Goal: Contribute content: Contribute content

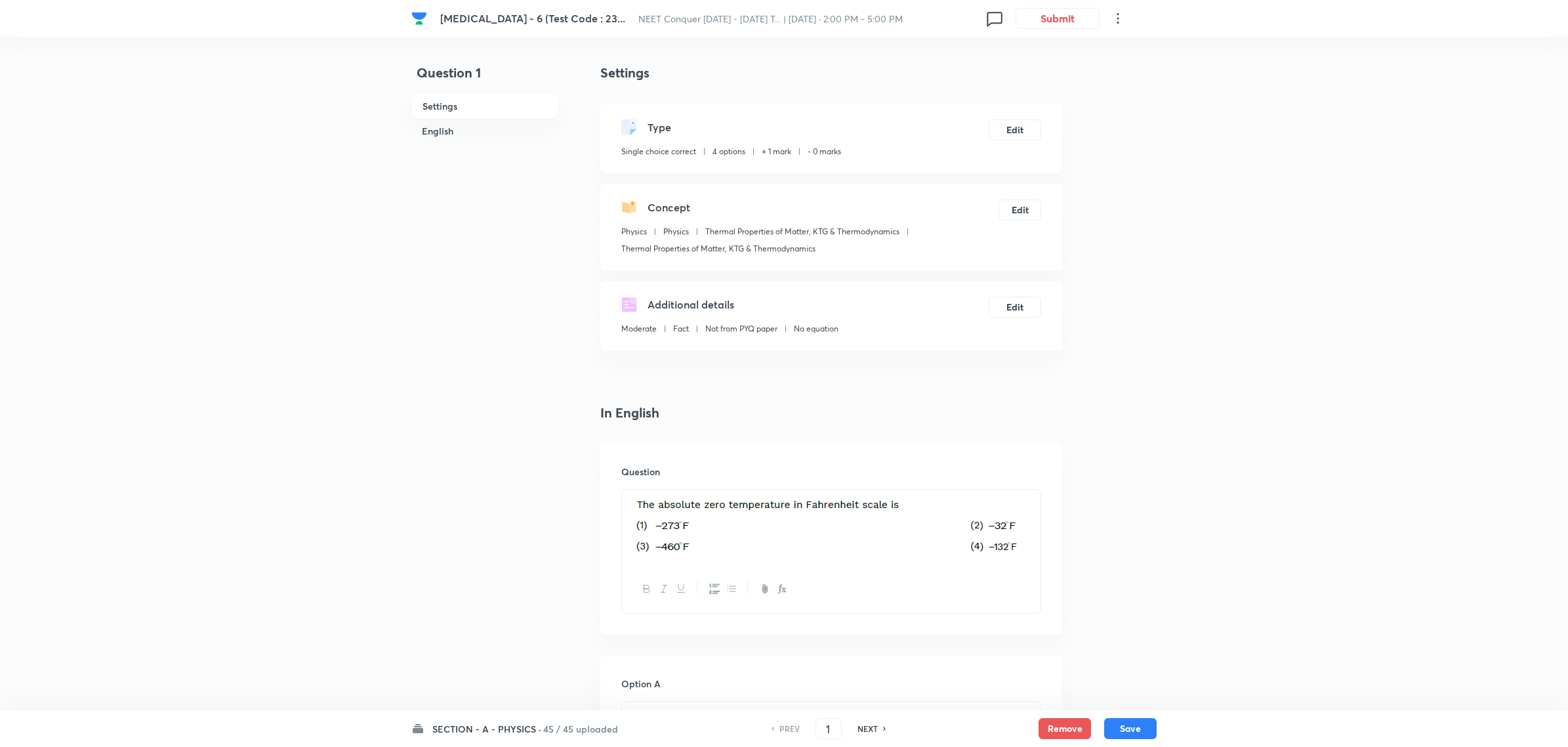
click at [520, 723] on h6 "SECTION - A - PHYSICS ·" at bounding box center [487, 729] width 109 height 14
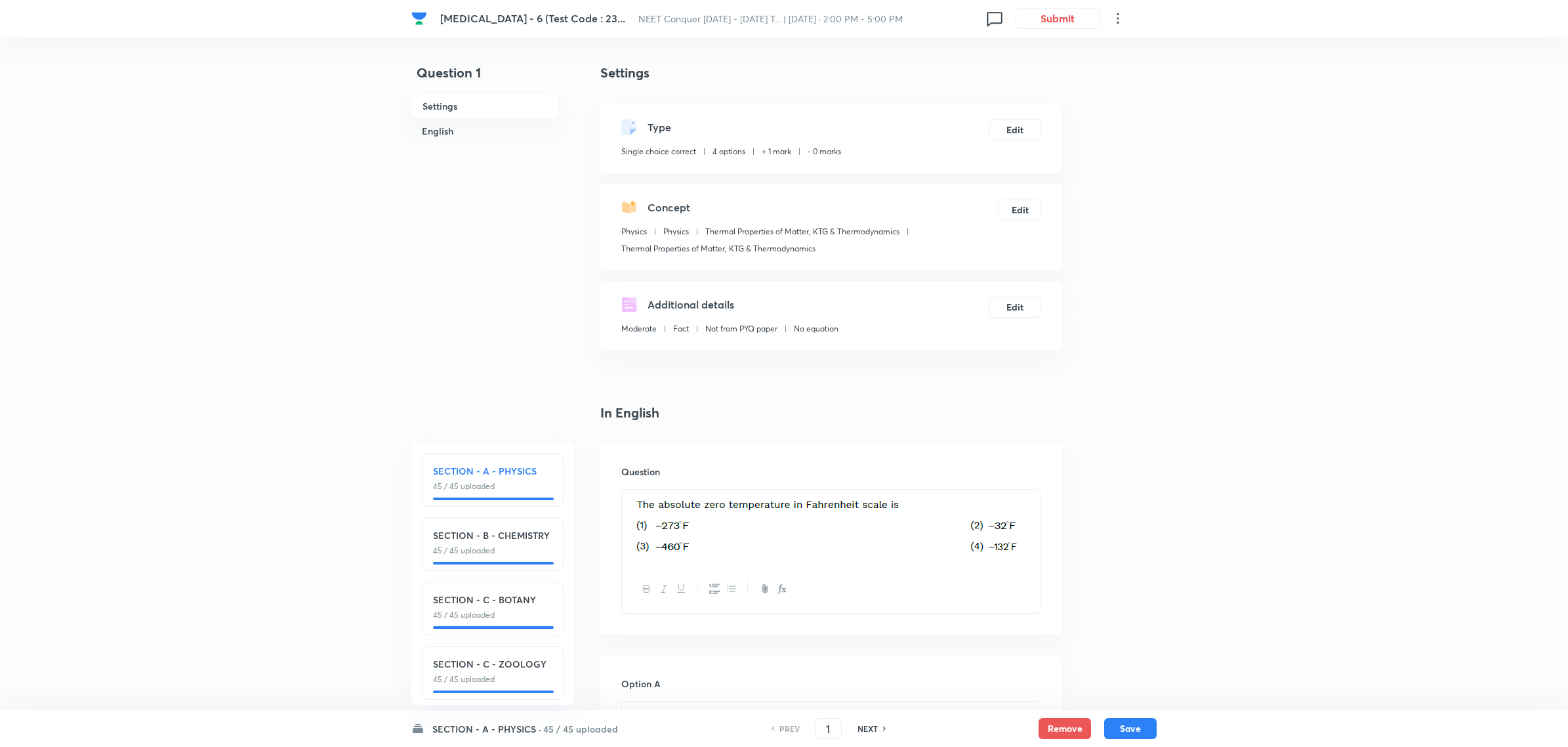
click at [510, 532] on h6 "SECTION - B - CHEMISTRY" at bounding box center [493, 535] width 120 height 14
type input "46"
checkbox input "true"
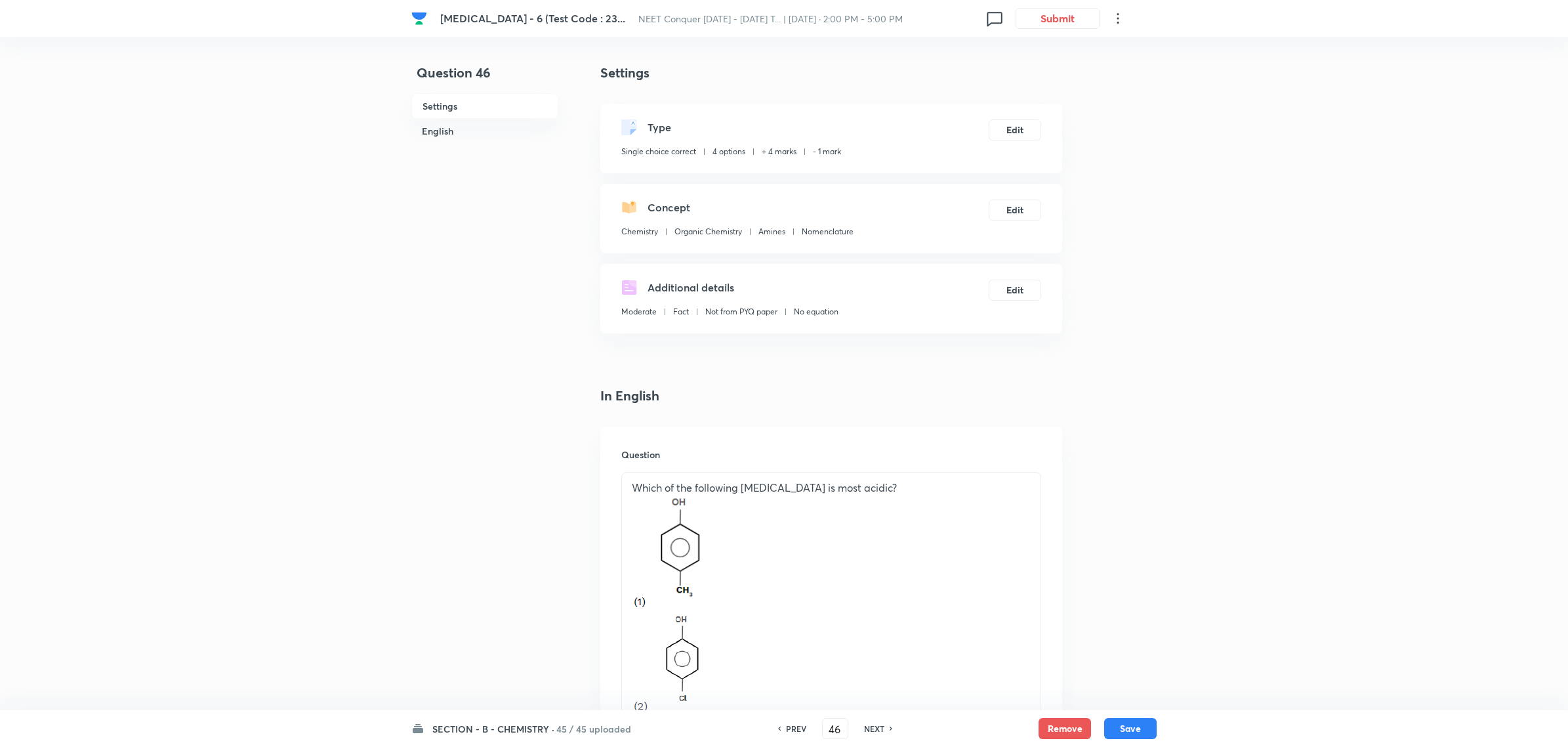
click at [494, 723] on h6 "SECTION - B - CHEMISTRY ·" at bounding box center [494, 729] width 122 height 14
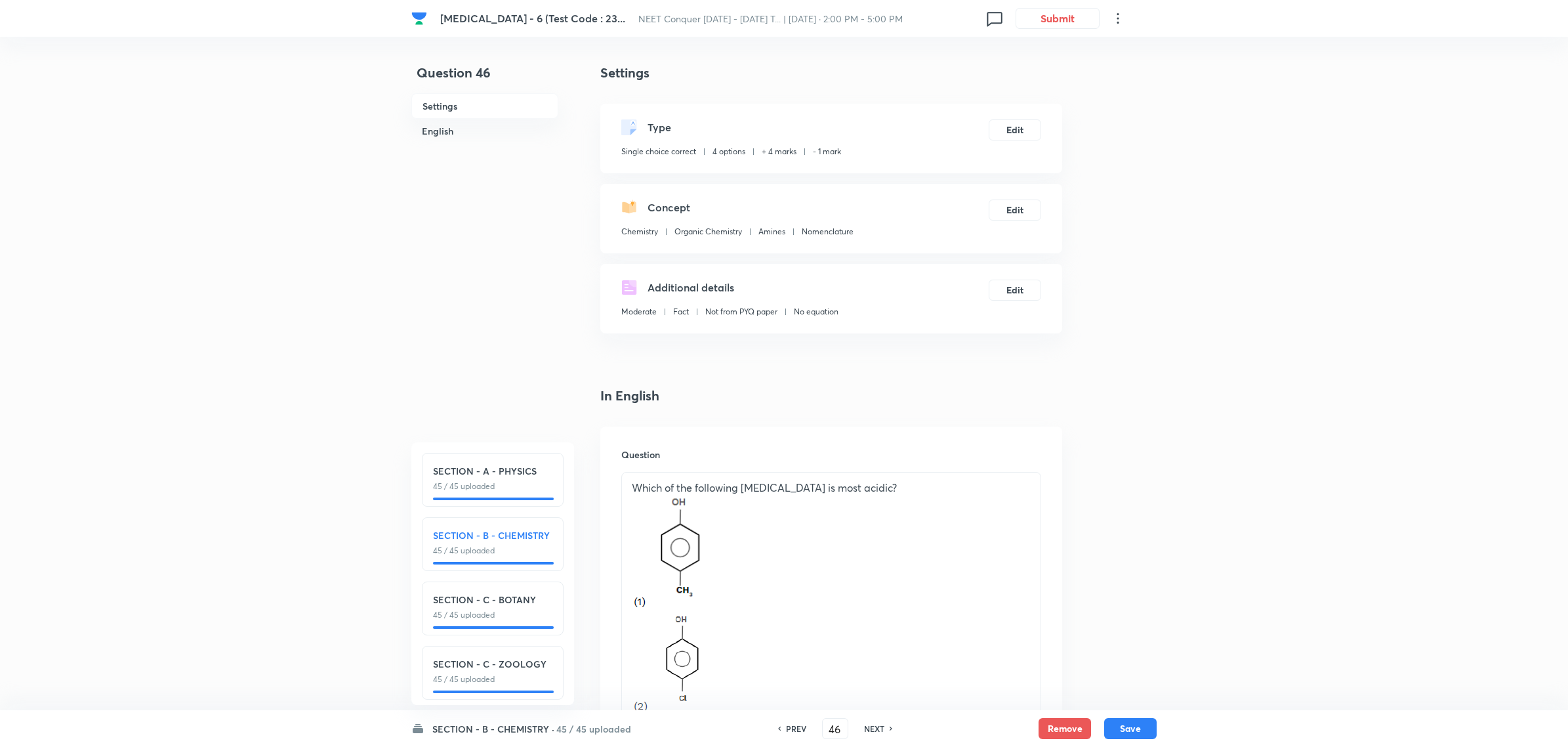
click at [476, 607] on div "SECTION - C - BOTANY 45 / 45 uploaded" at bounding box center [493, 607] width 120 height 28
type input "91"
checkbox input "false"
checkbox input "true"
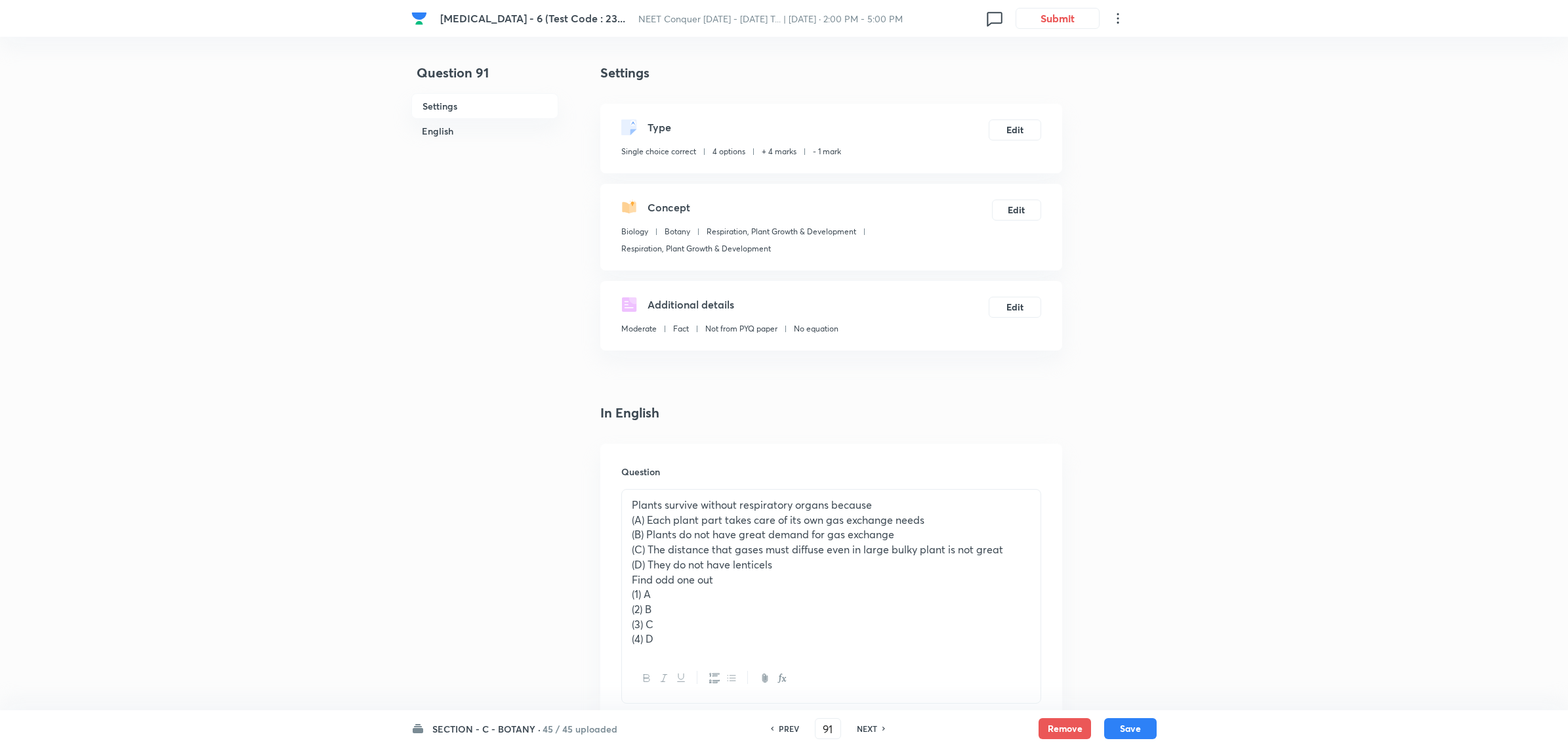
click at [508, 736] on div "SECTION - C - BOTANY · 45 / 45 uploaded PREV 91 ​ NEXT Remove Save" at bounding box center [784, 728] width 745 height 37
click at [514, 717] on div "SECTION - C - BOTANY · 45 / 45 uploaded PREV 91 ​ NEXT Remove Save" at bounding box center [784, 728] width 745 height 37
click at [549, 723] on h6 "45 / 45 uploaded" at bounding box center [580, 729] width 75 height 14
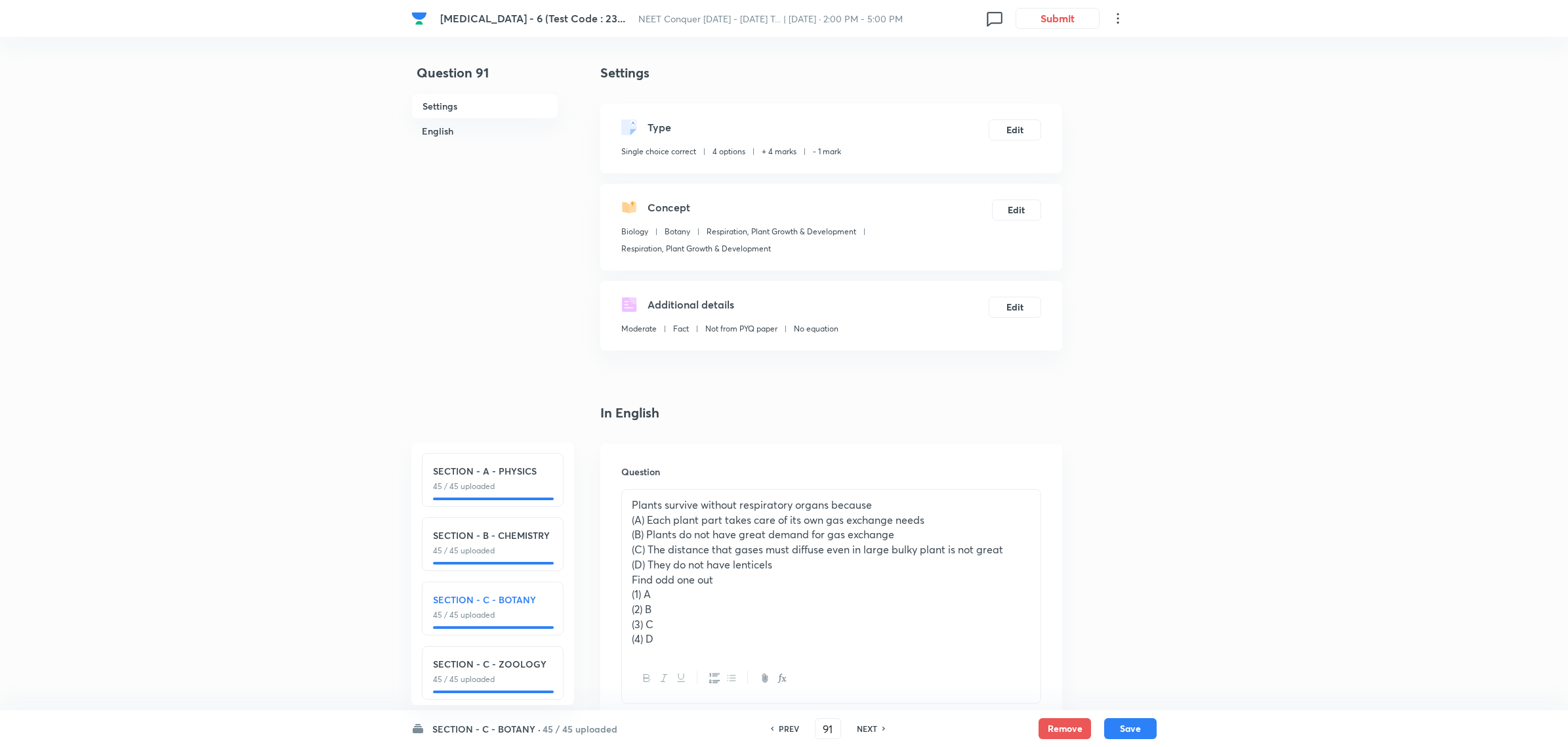
click at [523, 666] on h6 "SECTION - C - ZOOLOGY" at bounding box center [493, 664] width 120 height 14
type input "136"
checkbox input "true"
checkbox input "false"
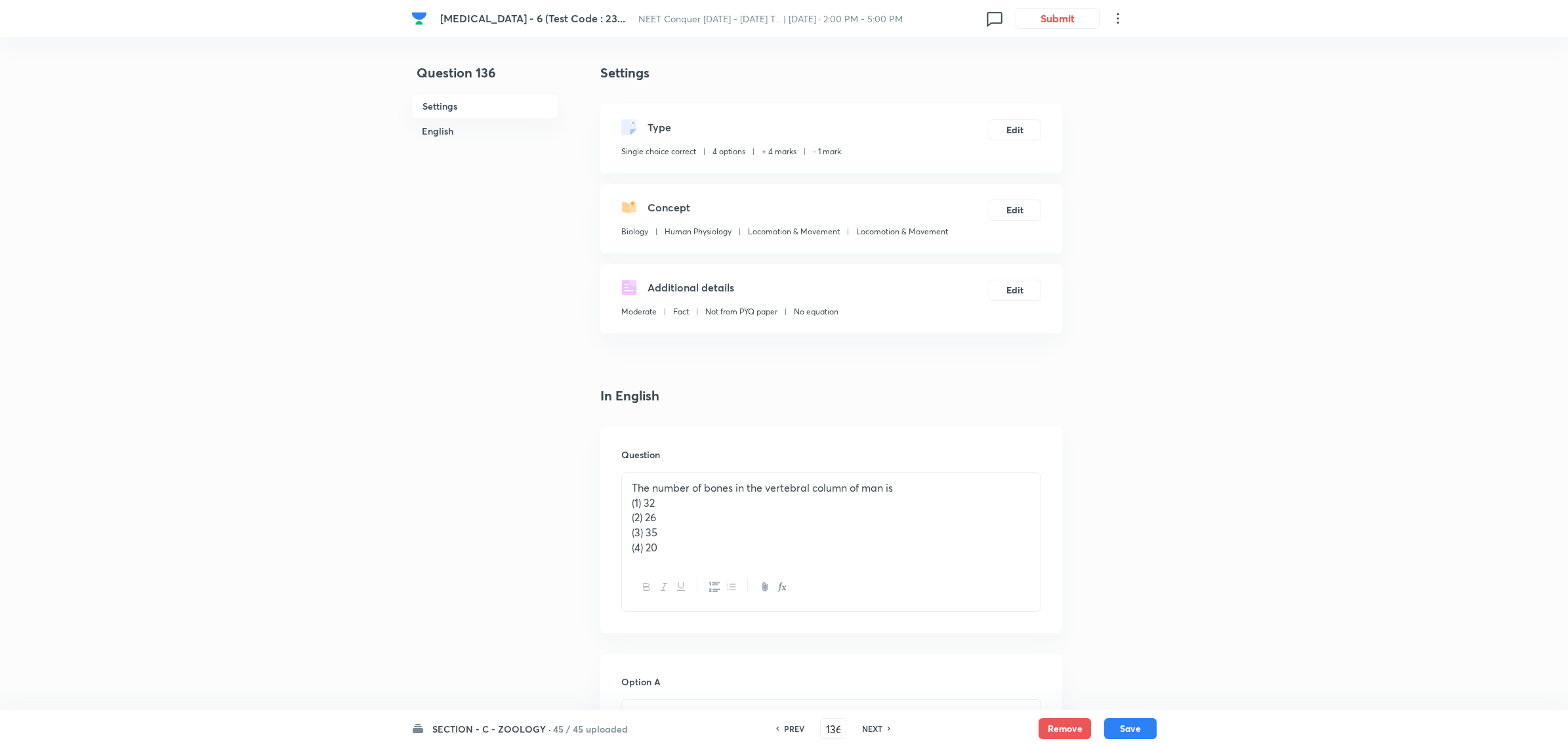
click at [524, 725] on h6 "SECTION - C - ZOOLOGY ·" at bounding box center [492, 729] width 119 height 14
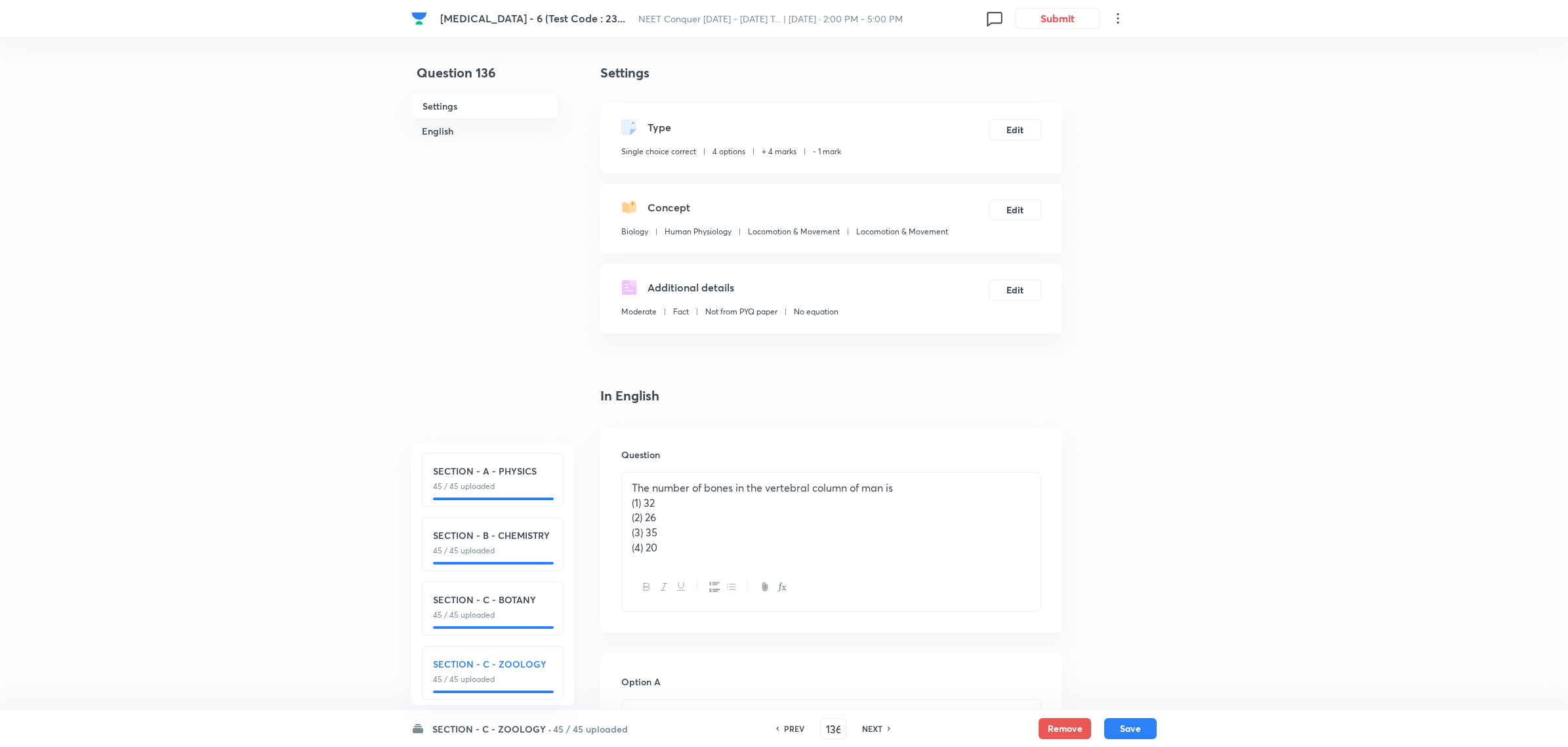
click at [530, 482] on p "45 / 45 uploaded" at bounding box center [493, 486] width 120 height 12
type input "1"
checkbox input "false"
checkbox input "true"
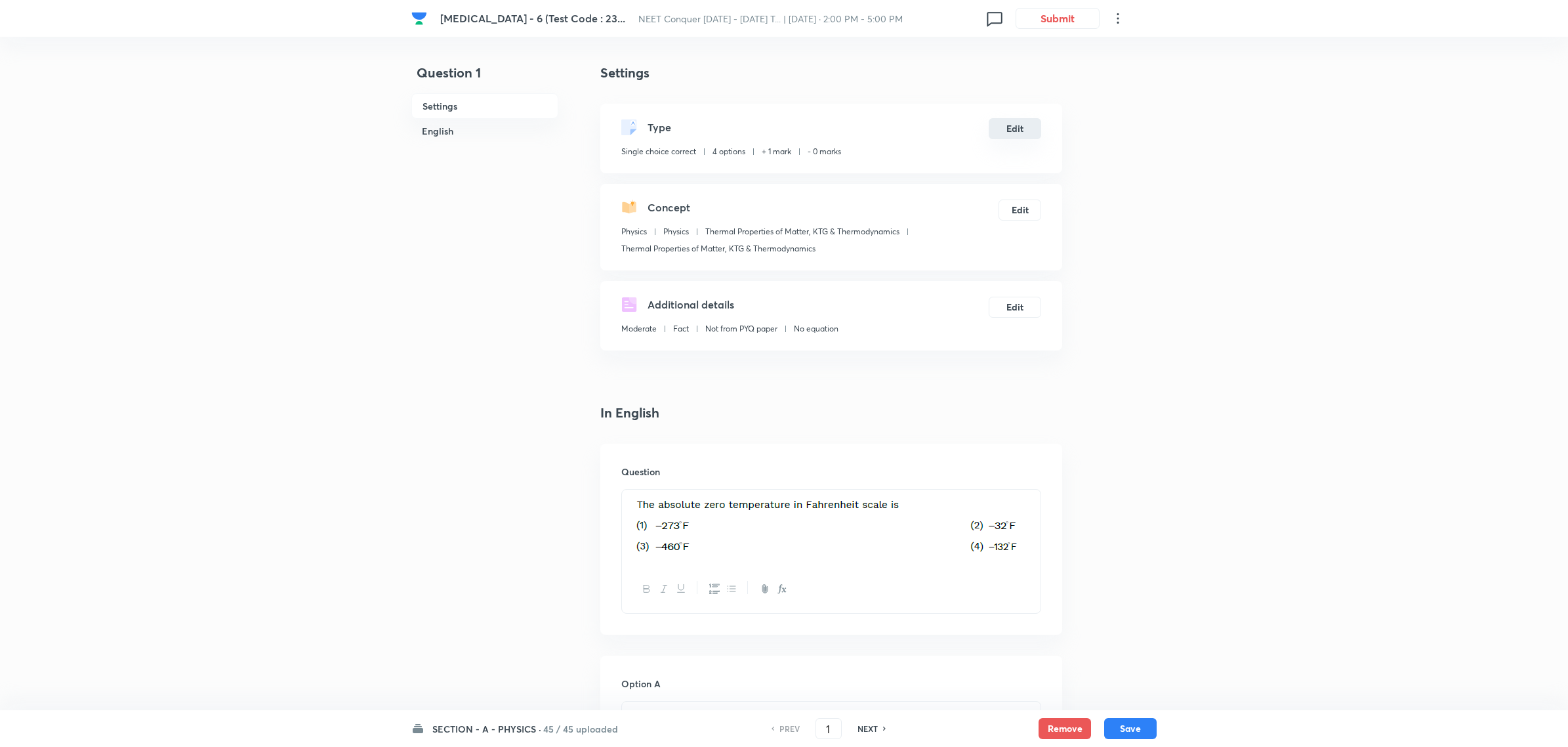
click at [1015, 133] on button "Edit" at bounding box center [1015, 128] width 52 height 21
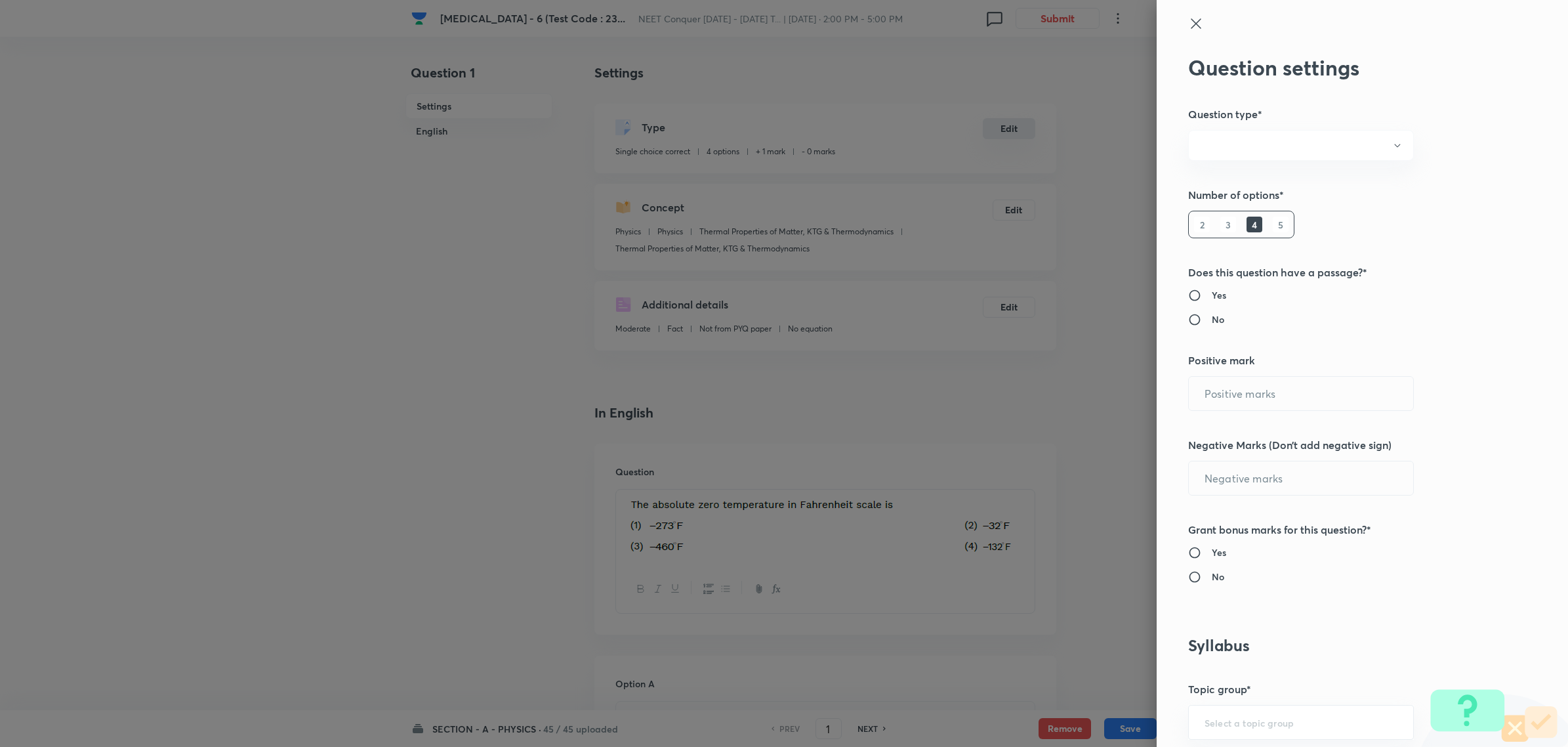
radio input "true"
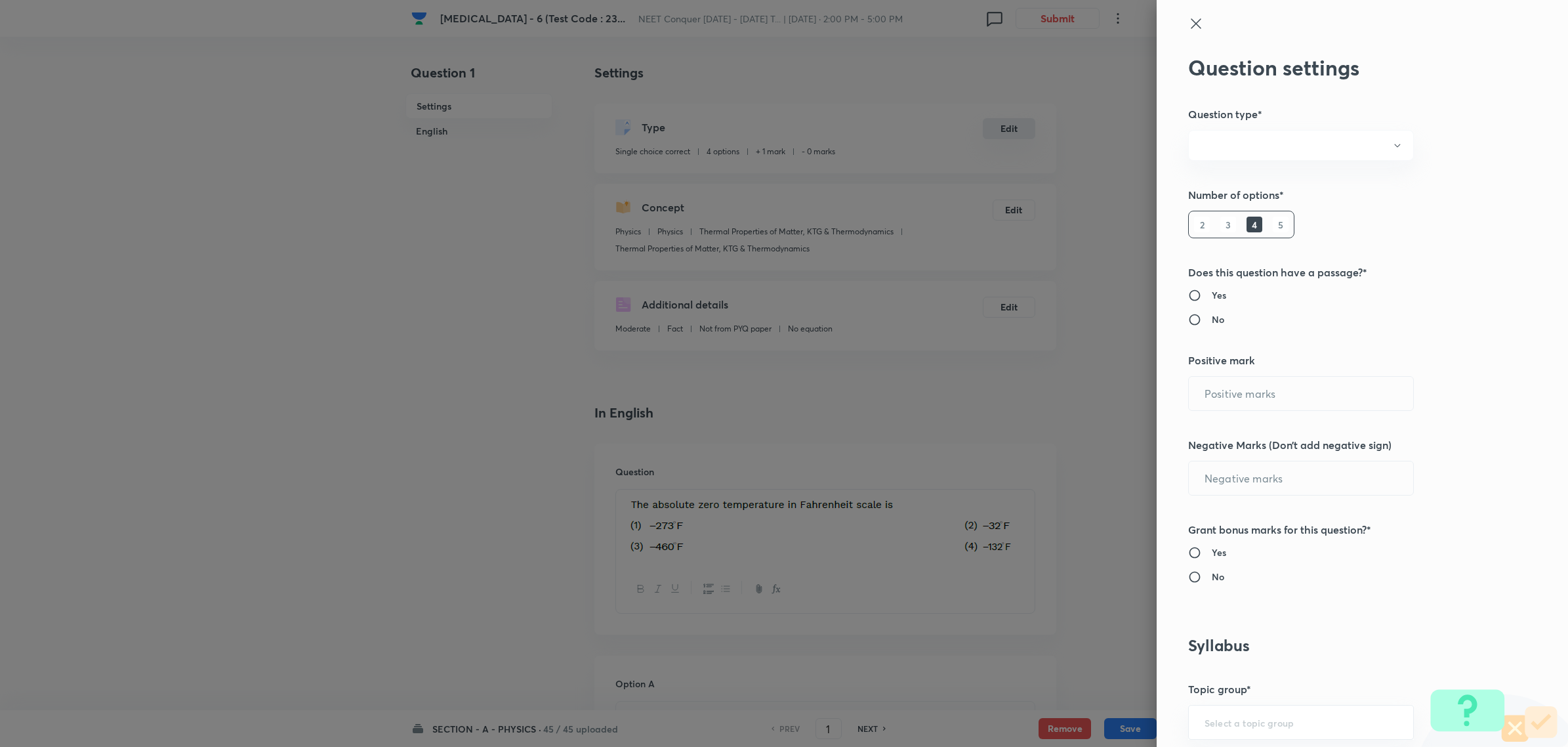
radio input "true"
type input "1"
type input "0"
type input "Physics"
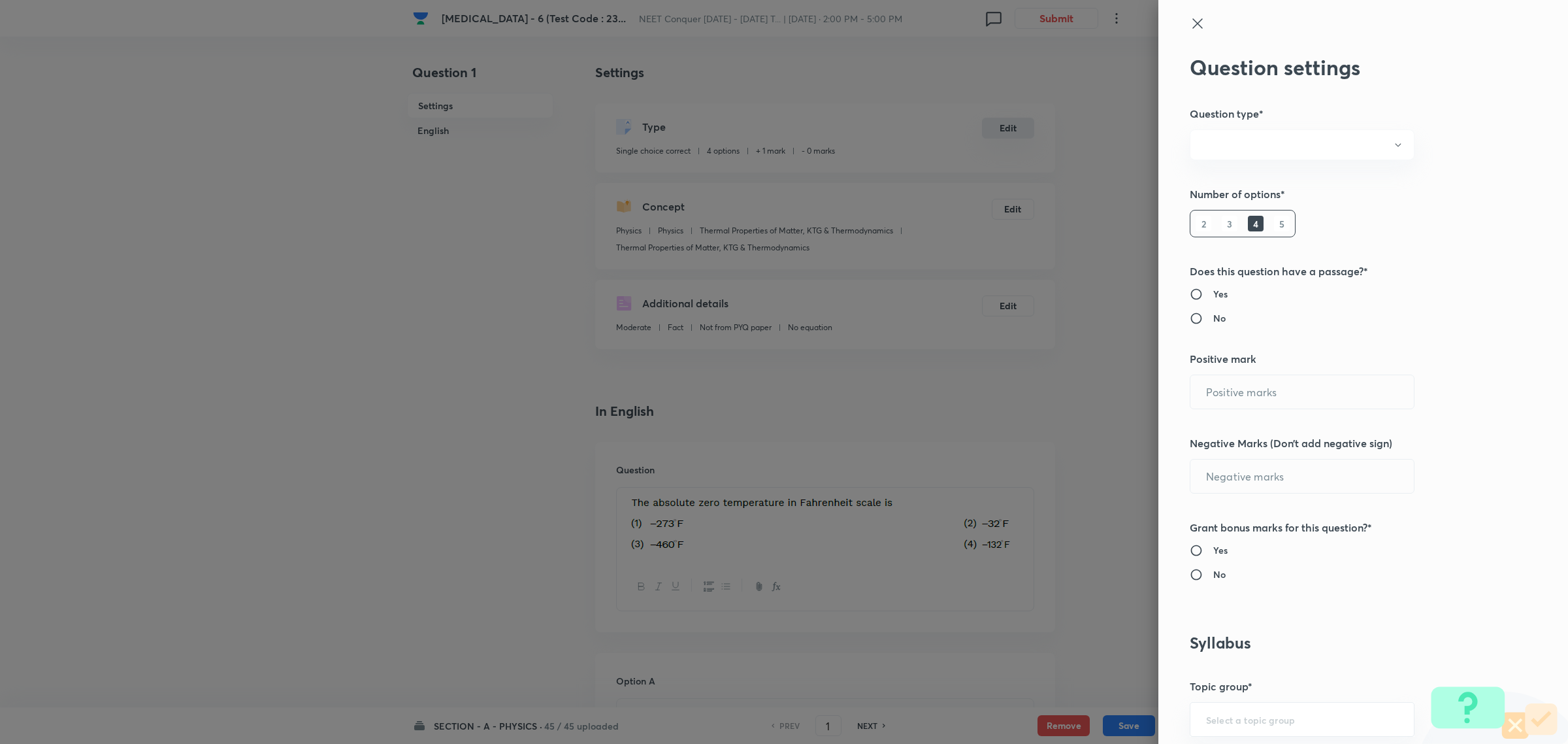
type input "Physics"
type input "Thermal Properties of Matter, KTG & Thermodynamics"
click at [1207, 387] on input "1" at bounding box center [1302, 392] width 223 height 33
type input "4"
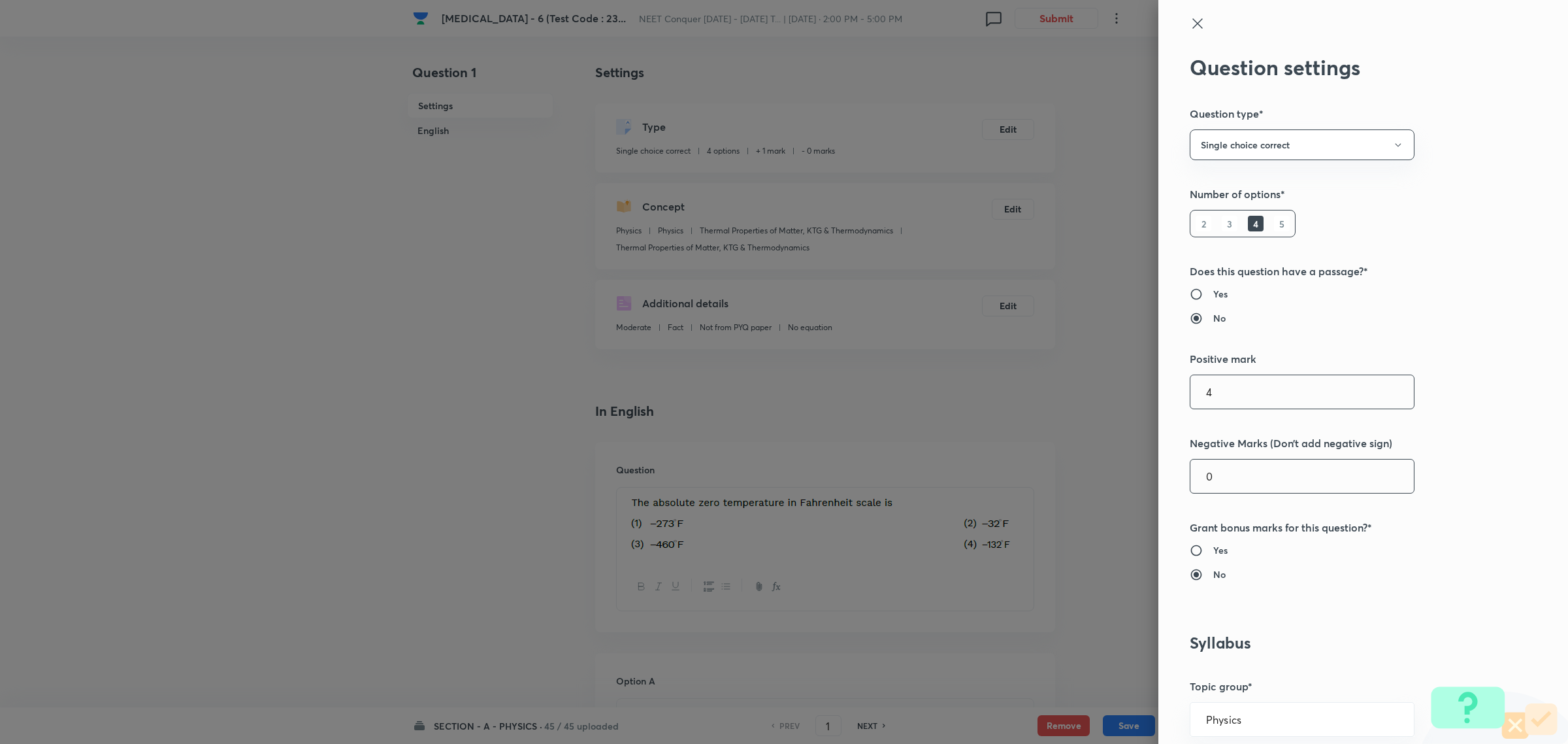
click at [1219, 477] on input "0" at bounding box center [1302, 476] width 223 height 33
type input "1"
click at [1451, 433] on div "Question settings Question type* Single choice correct Number of options* 2 3 4…" at bounding box center [1363, 372] width 409 height 744
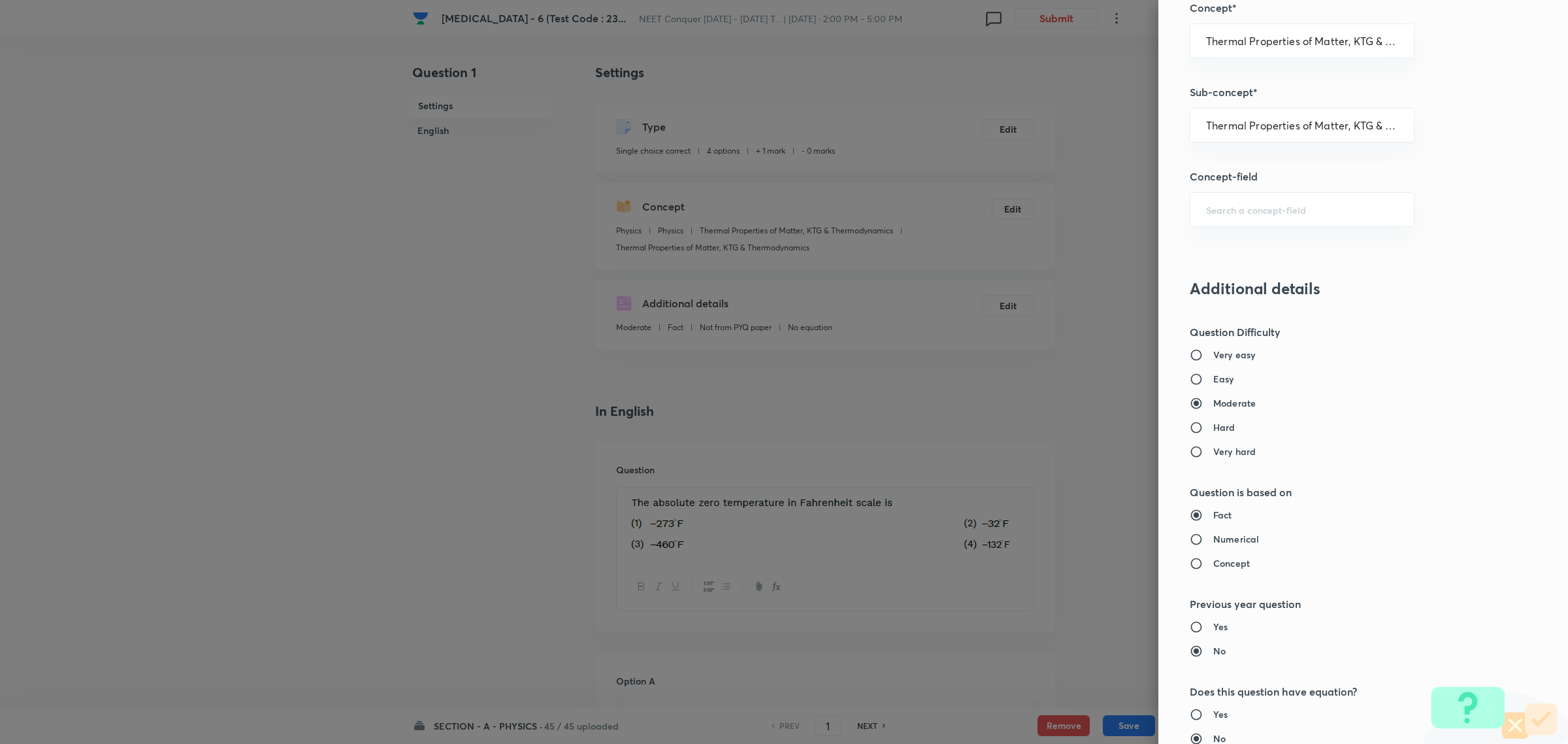
scroll to position [1127, 0]
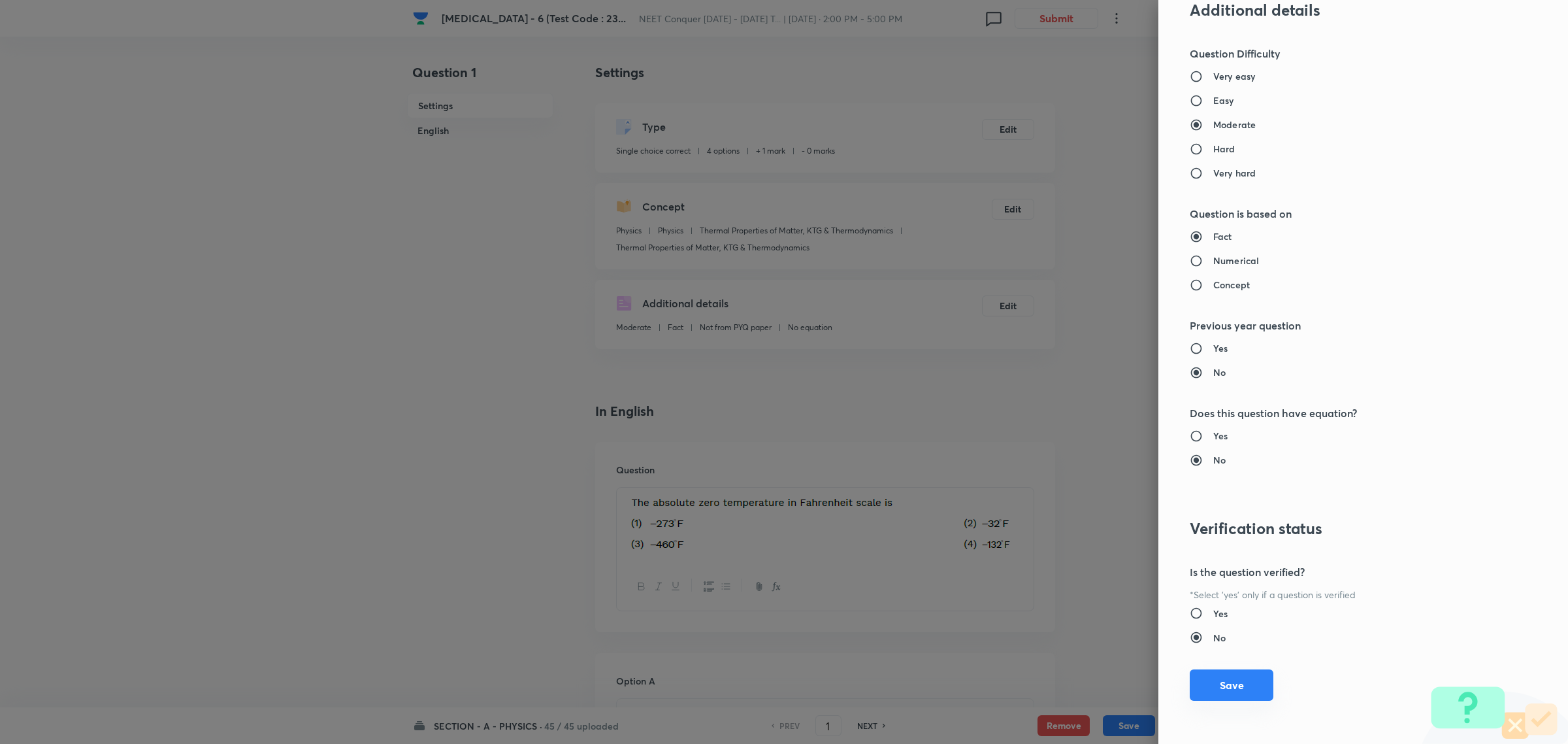
click at [1246, 680] on button "Save" at bounding box center [1232, 684] width 84 height 31
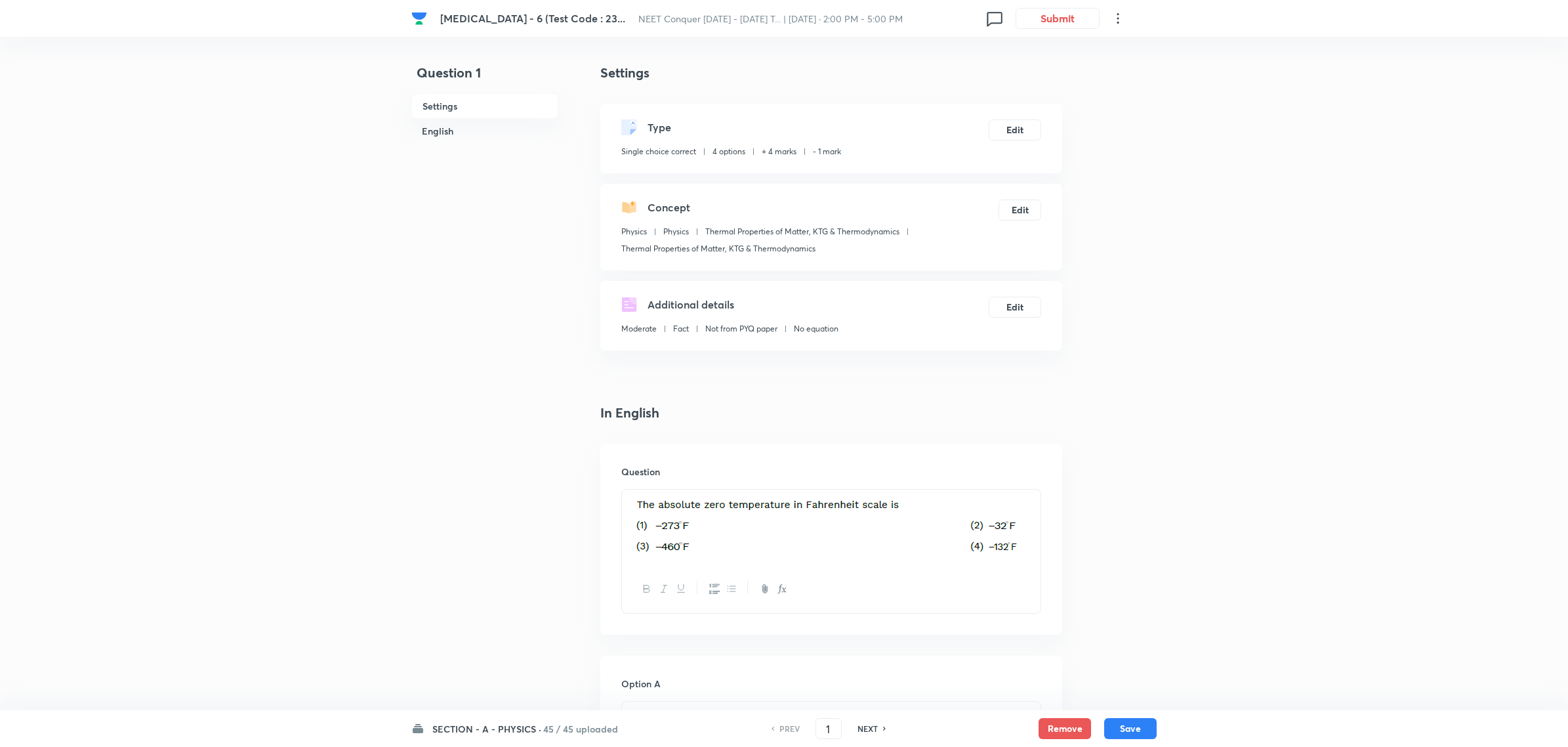
click at [864, 734] on h6 "NEXT" at bounding box center [868, 728] width 20 height 12
type input "2"
checkbox input "false"
checkbox input "true"
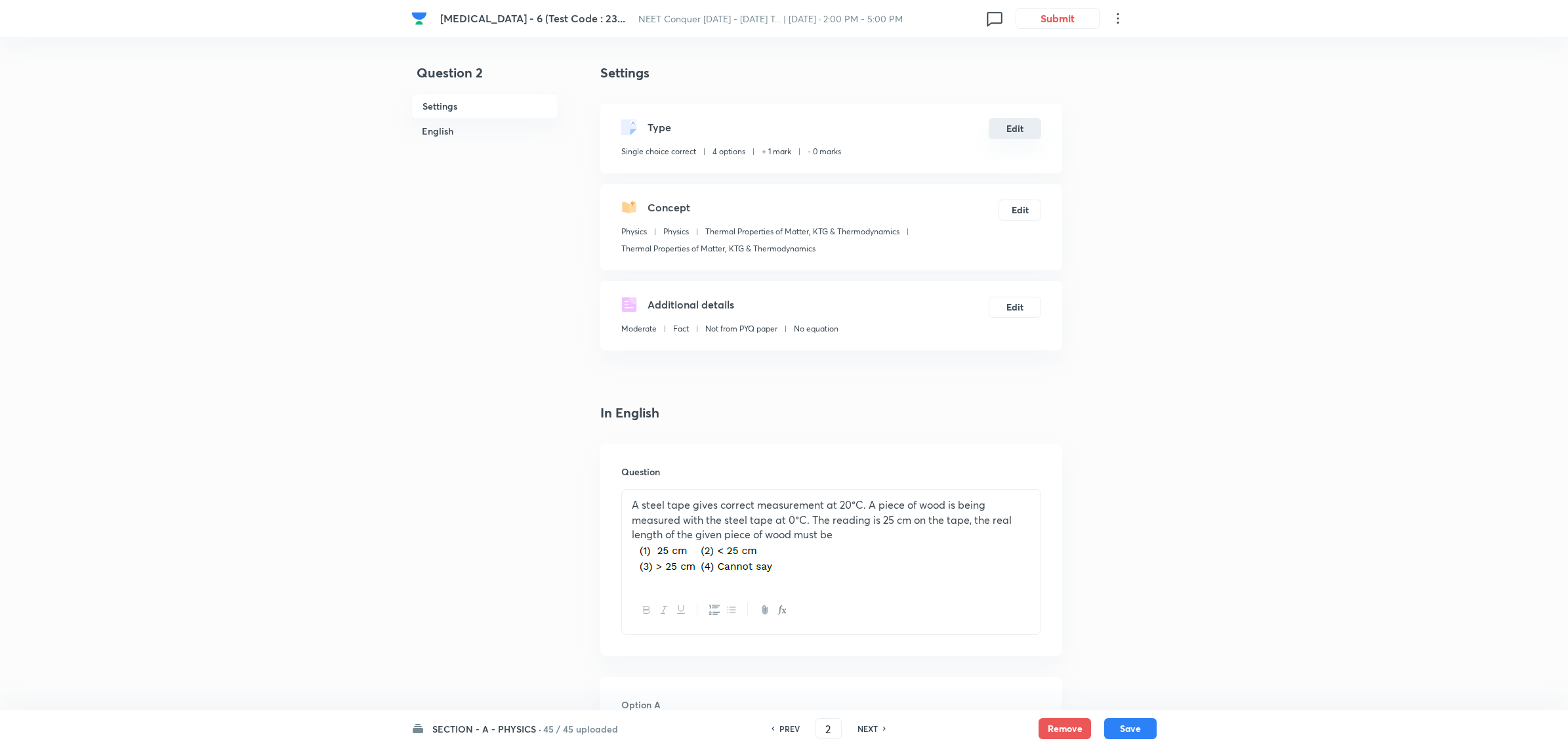
click at [1011, 120] on button "Edit" at bounding box center [1015, 128] width 52 height 21
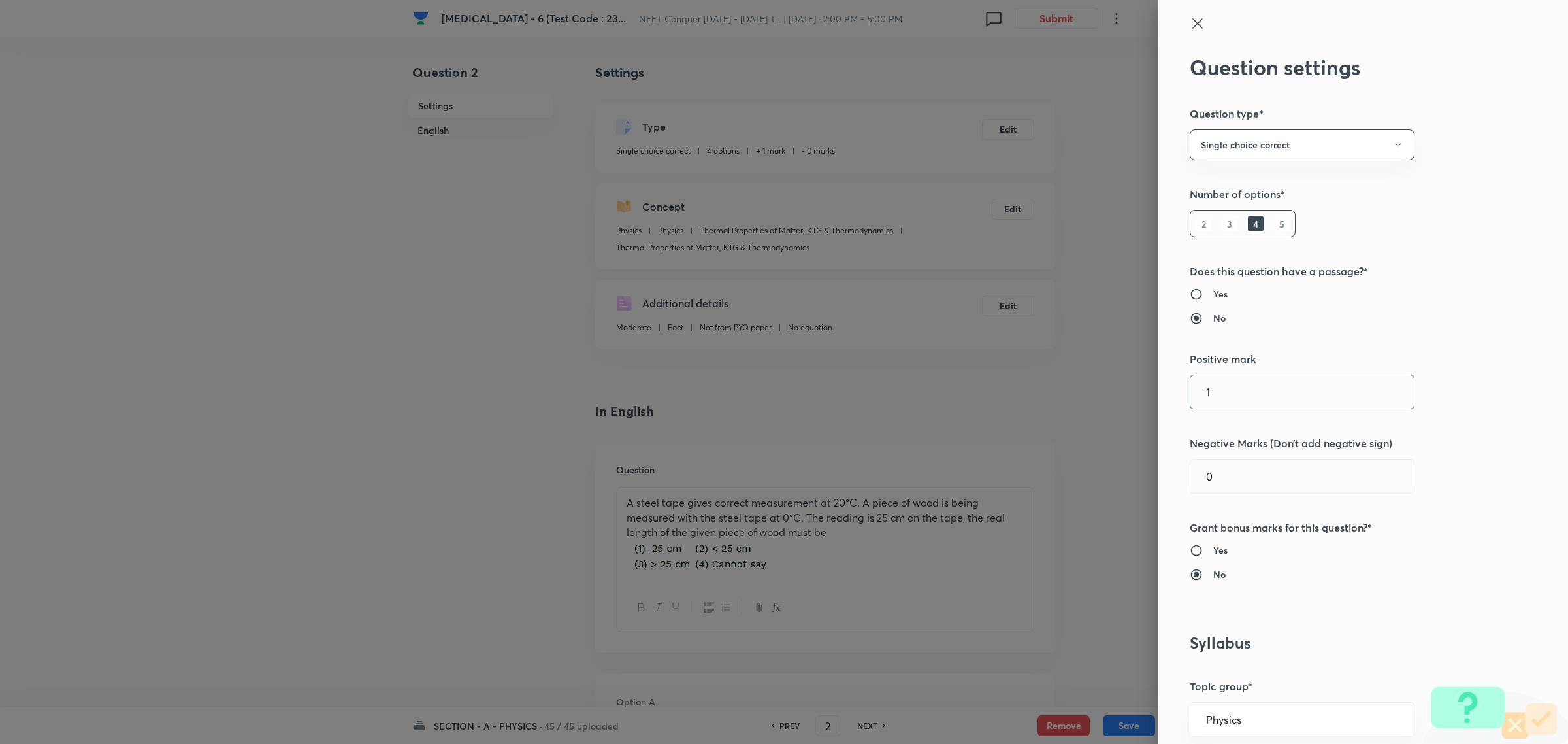
click at [1242, 390] on input "1" at bounding box center [1302, 392] width 223 height 33
type input "4"
click at [1212, 484] on input "0" at bounding box center [1302, 476] width 223 height 33
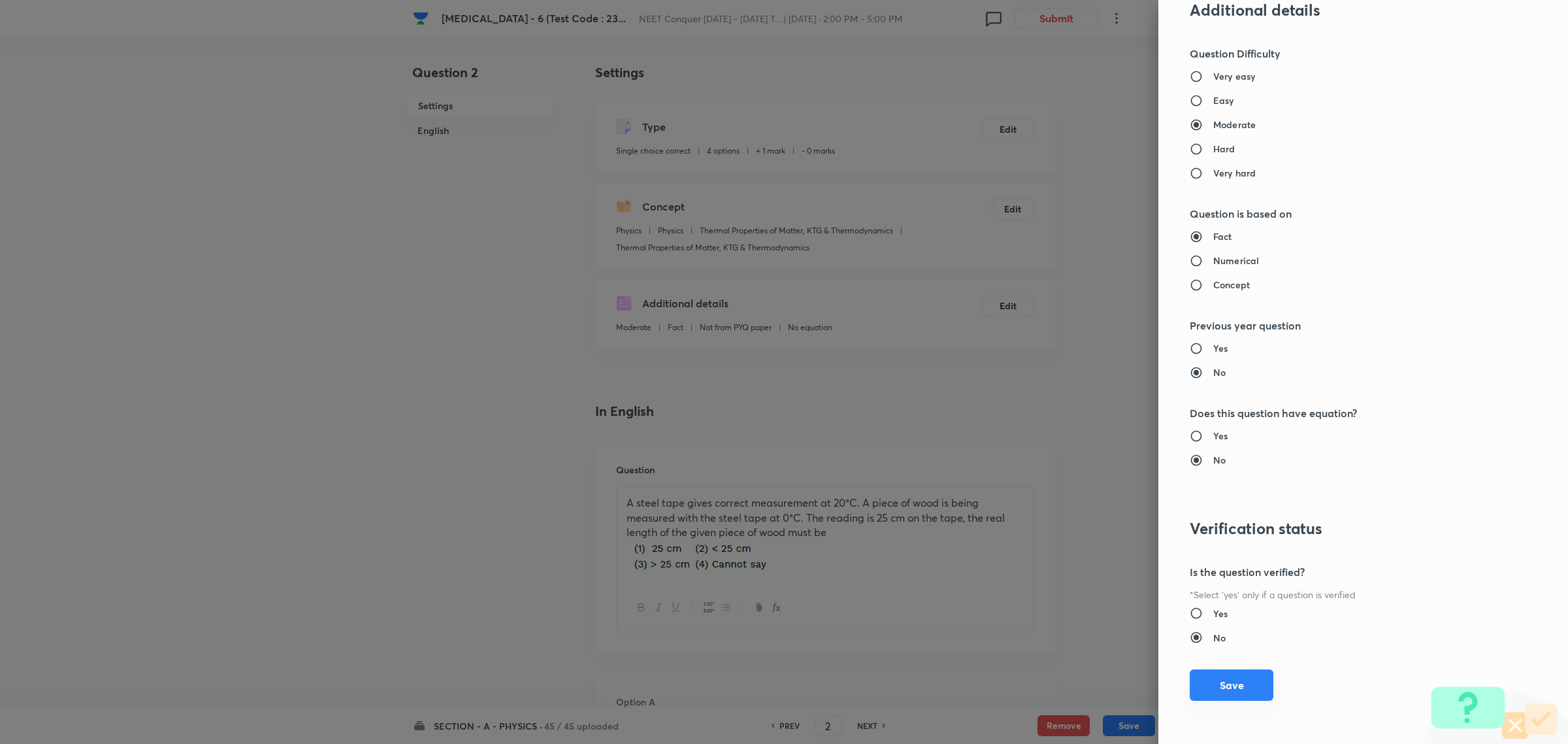
type input "1"
click at [1219, 676] on button "Save" at bounding box center [1232, 684] width 84 height 31
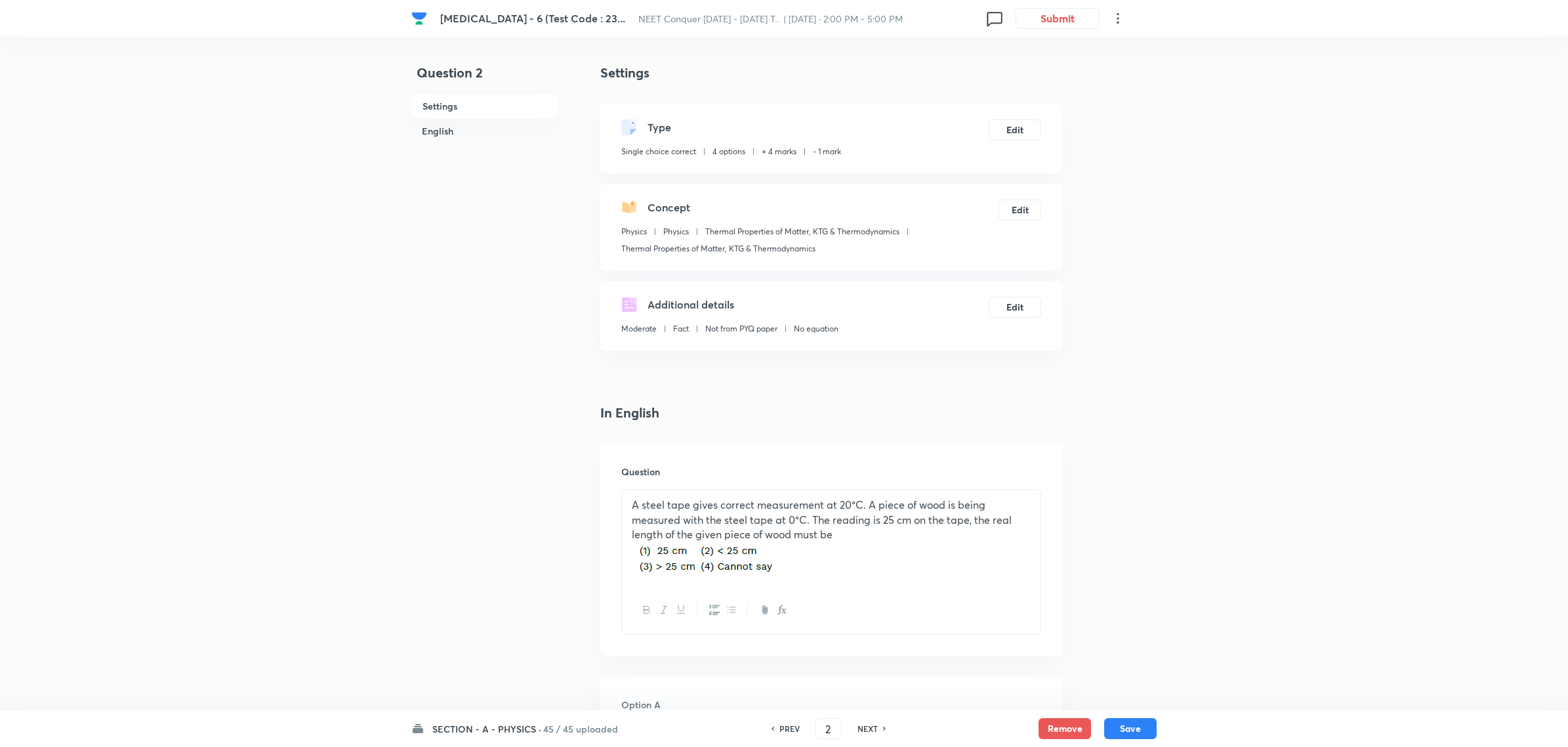
click at [867, 725] on h6 "NEXT" at bounding box center [868, 728] width 20 height 12
type input "3"
checkbox input "true"
checkbox input "false"
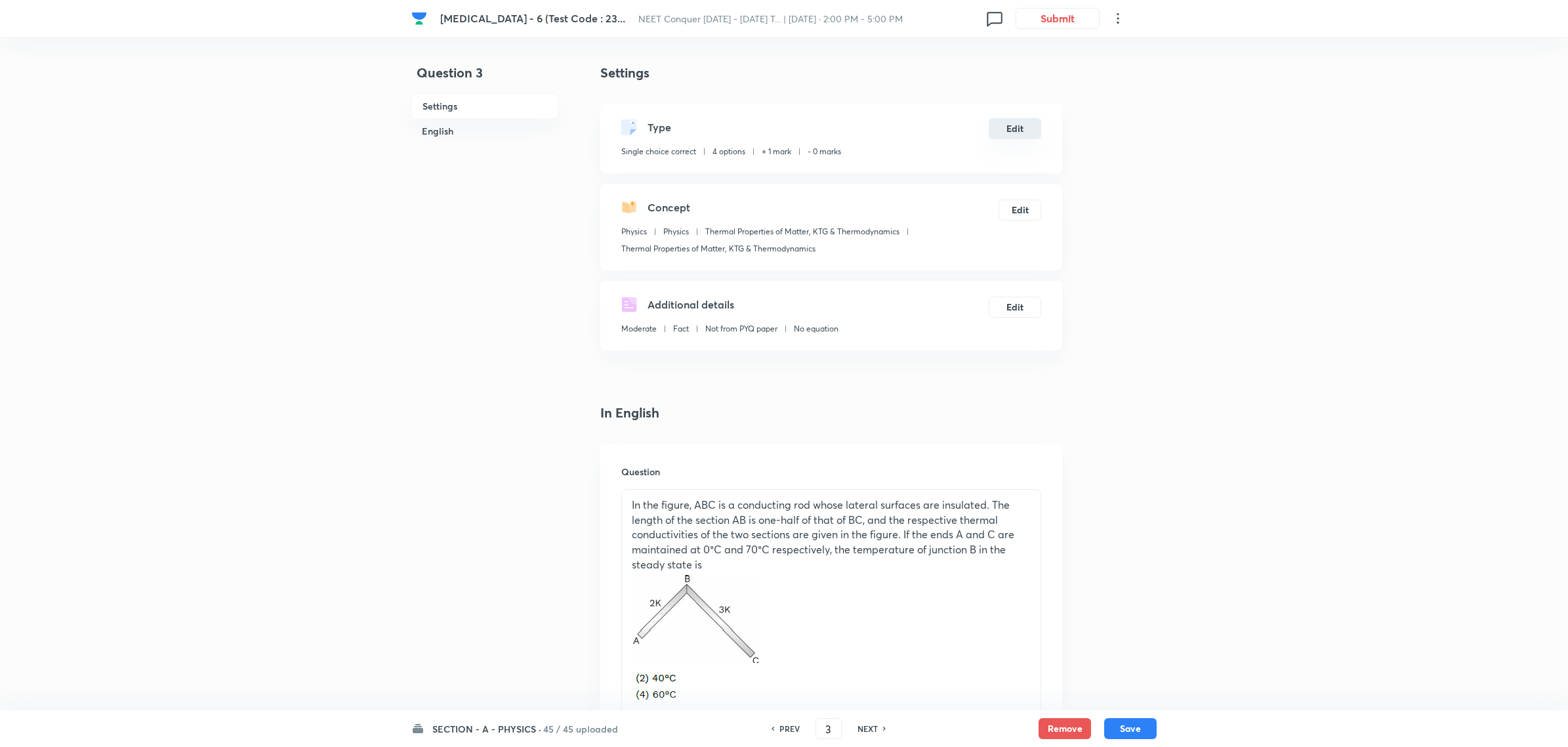
click at [1017, 128] on button "Edit" at bounding box center [1015, 128] width 52 height 21
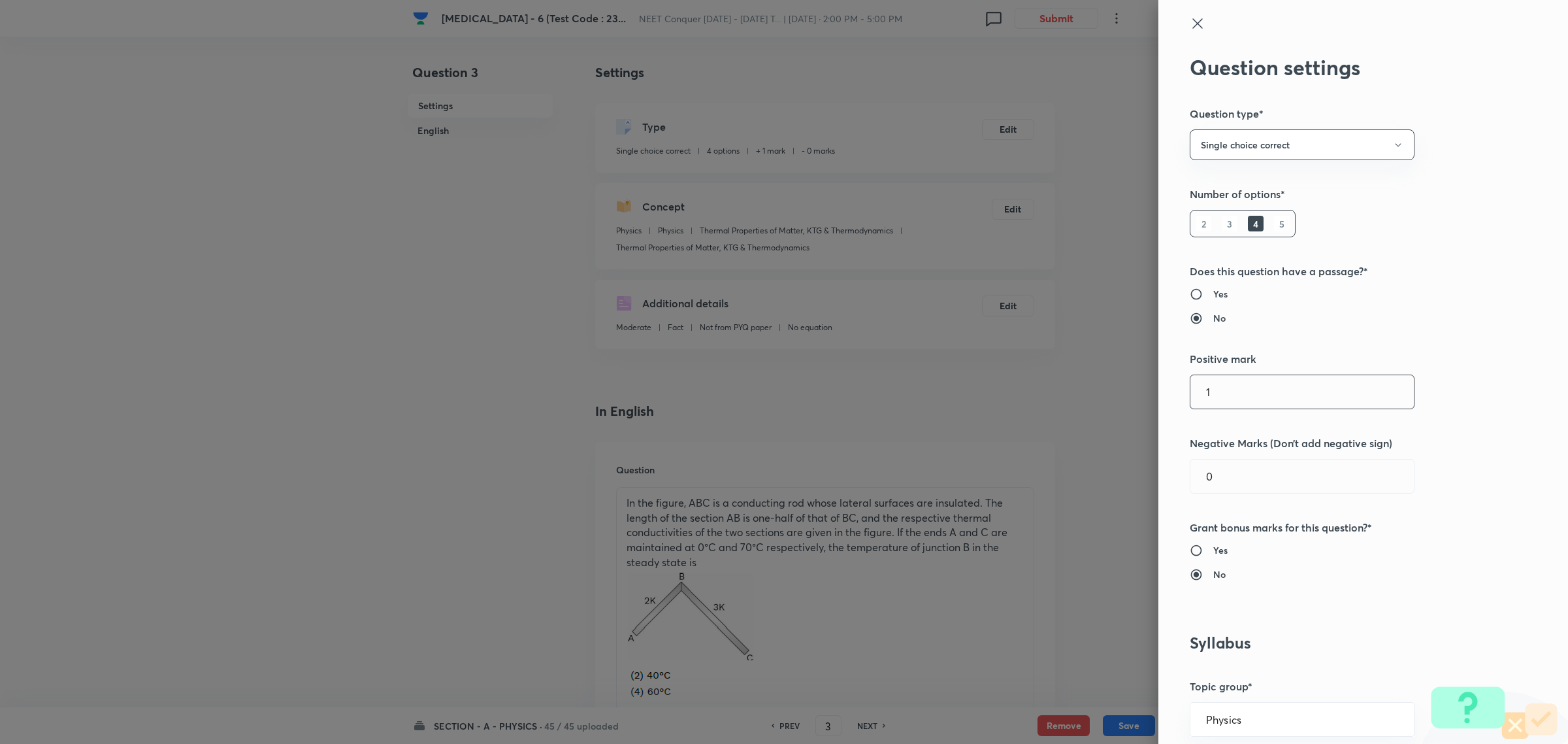
click at [1250, 382] on input "1" at bounding box center [1302, 392] width 223 height 33
type input "4"
click at [1500, 383] on div "Question settings Question type* Single choice correct Number of options* 2 3 4…" at bounding box center [1363, 372] width 409 height 744
click at [1190, 18] on icon at bounding box center [1197, 23] width 15 height 15
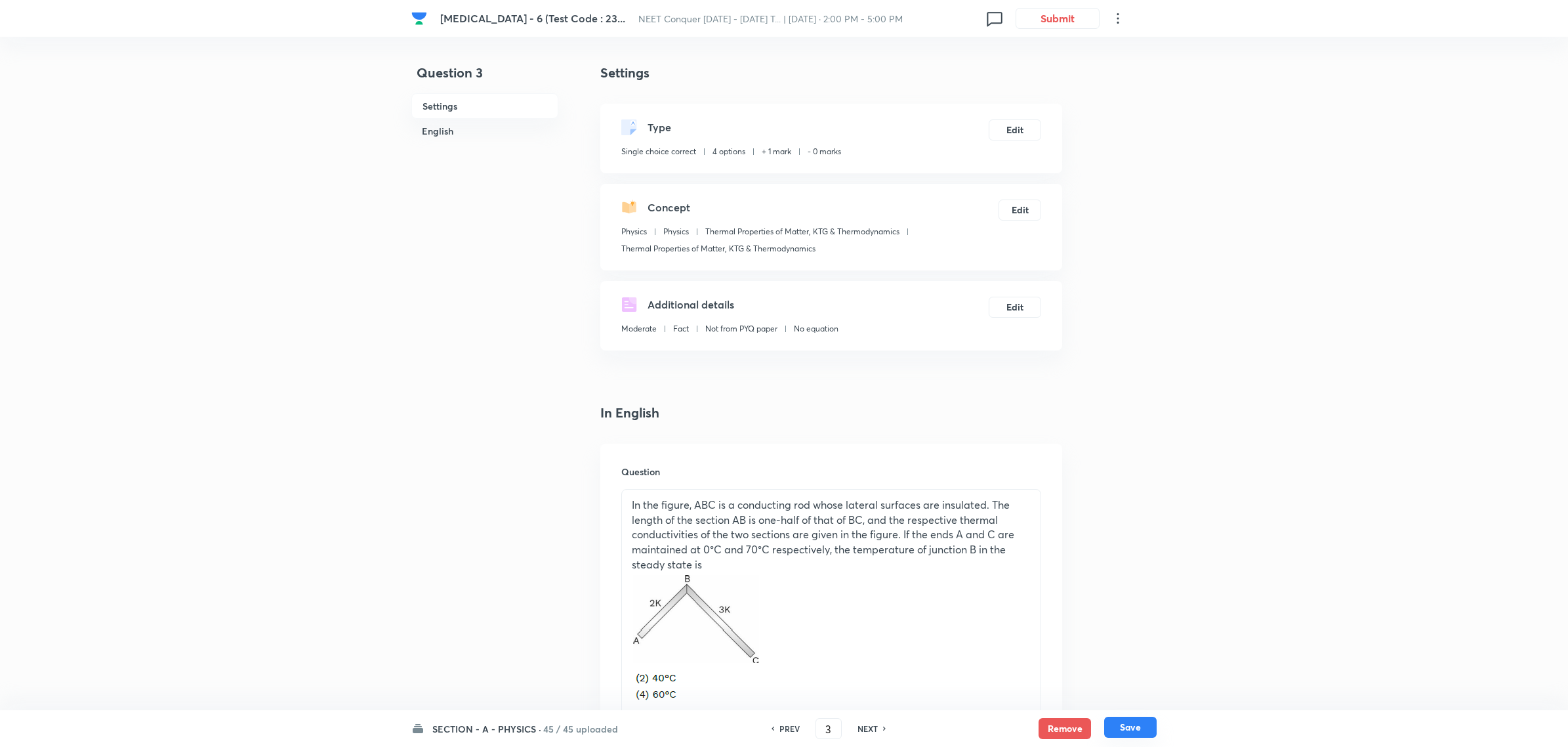
click at [1109, 722] on button "Save" at bounding box center [1130, 727] width 52 height 21
type input "4"
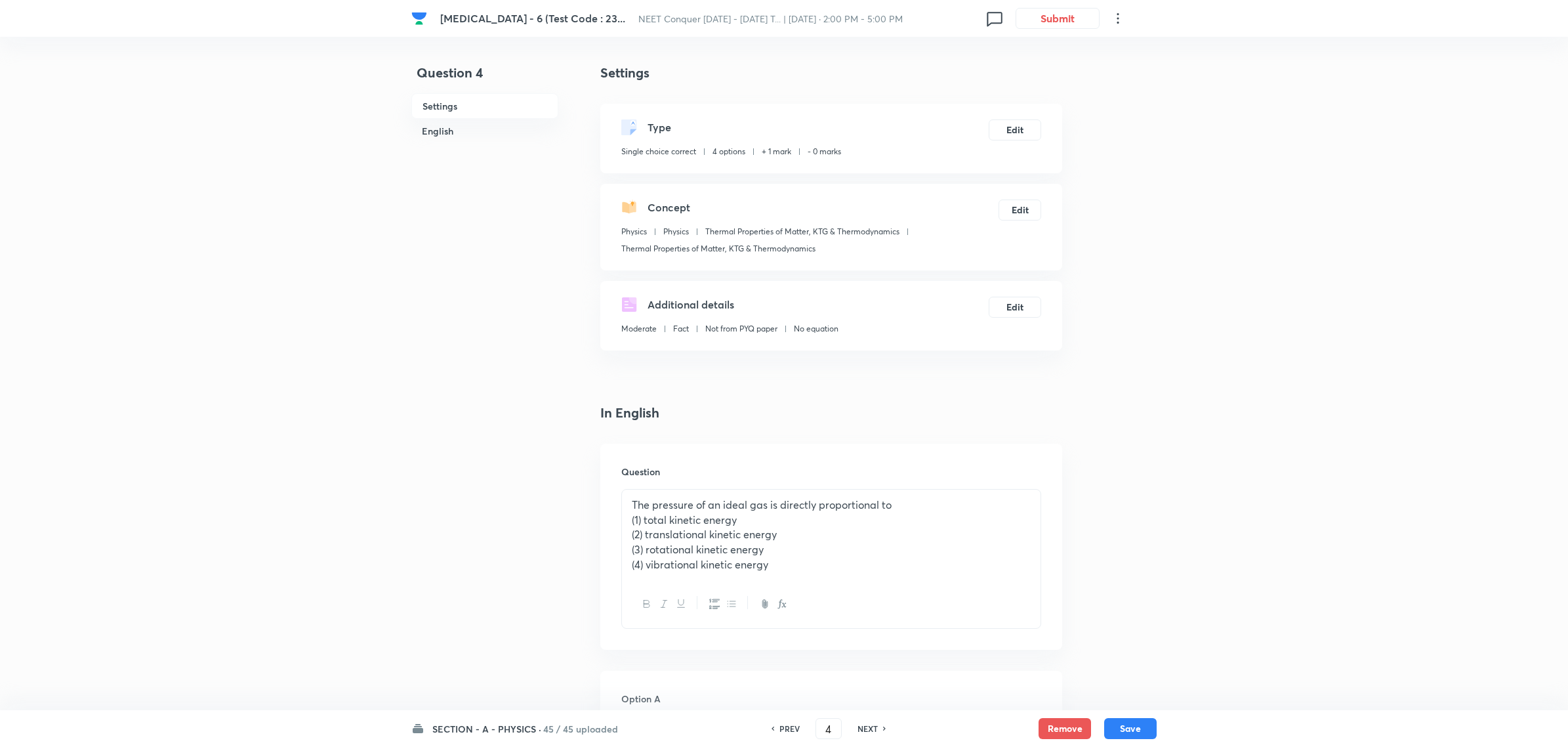
checkbox input "false"
click at [775, 732] on div "PREV" at bounding box center [788, 728] width 35 height 12
checkbox input "false"
type input "3"
checkbox input "true"
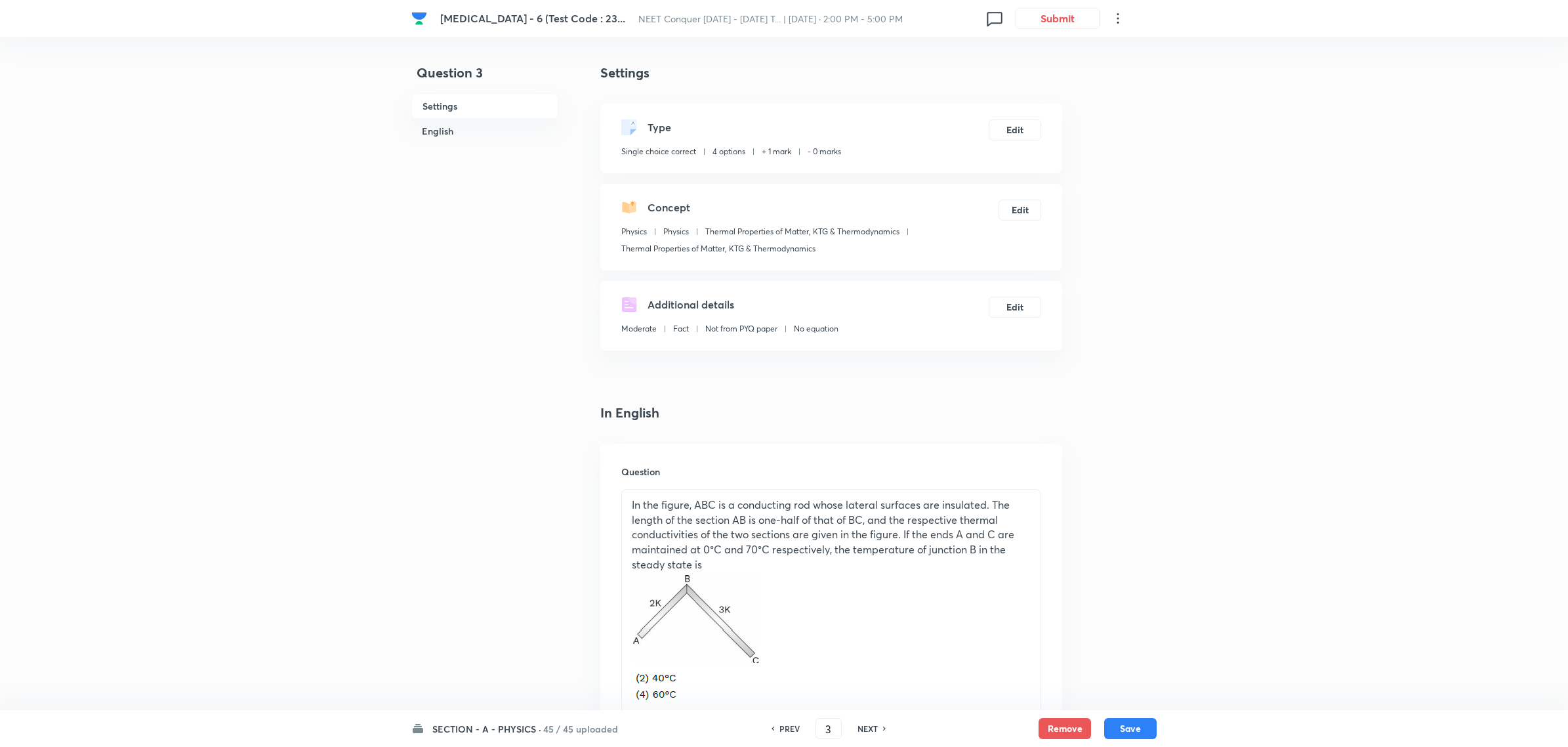
click at [772, 728] on icon at bounding box center [773, 728] width 3 height 4
type input "2"
checkbox input "false"
checkbox input "true"
click at [772, 728] on icon at bounding box center [773, 728] width 3 height 4
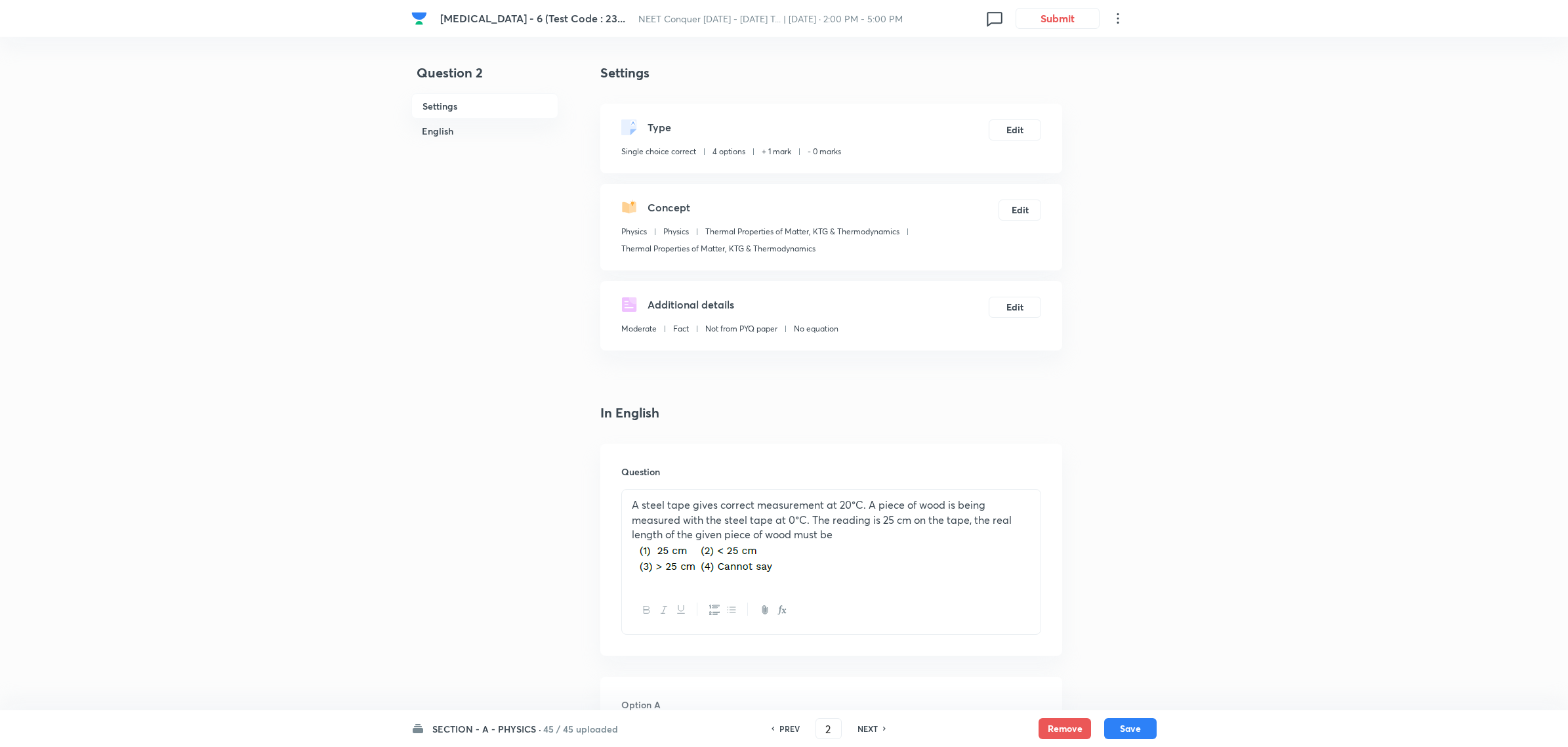
type input "1"
checkbox input "false"
checkbox input "true"
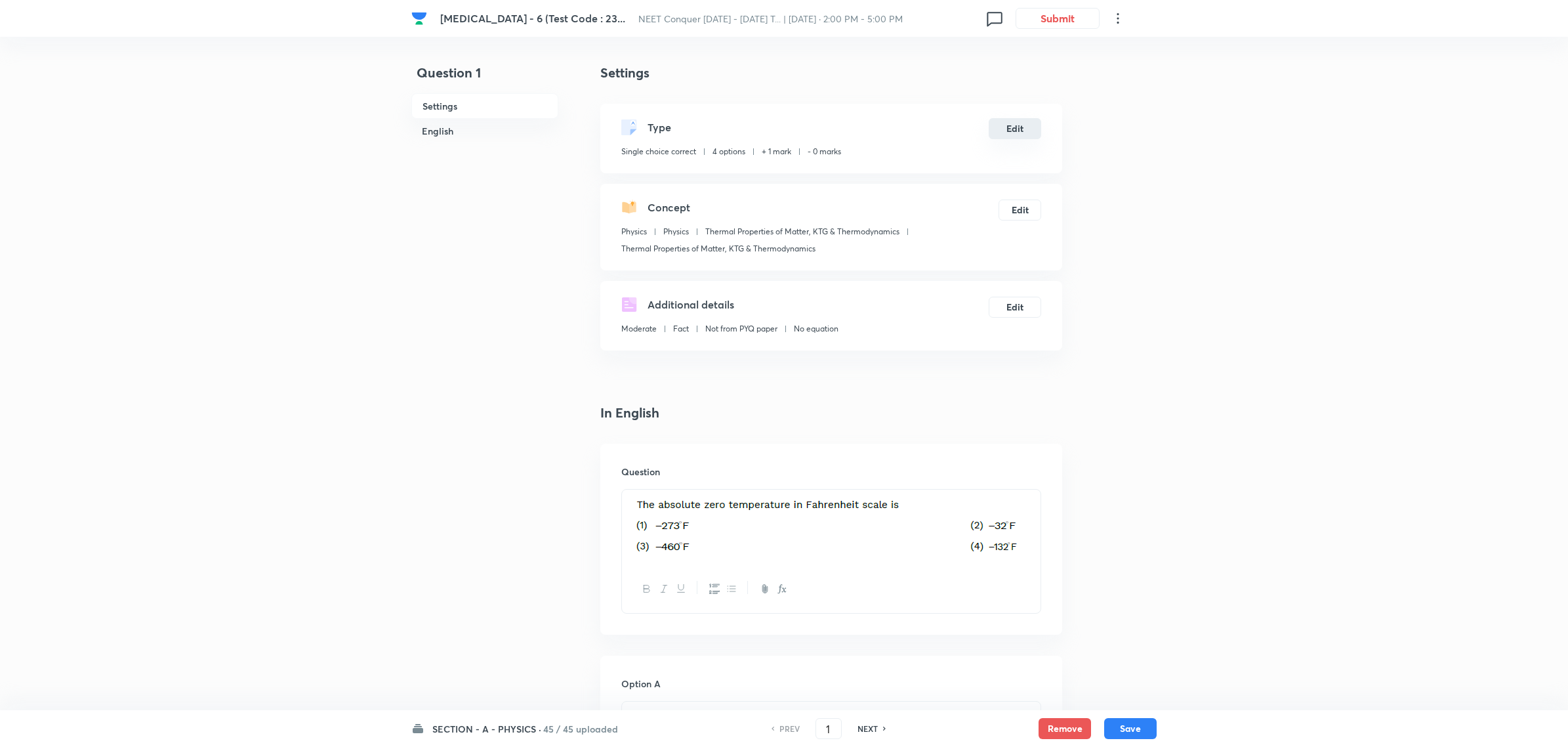
click at [1033, 134] on button "Edit" at bounding box center [1015, 128] width 52 height 21
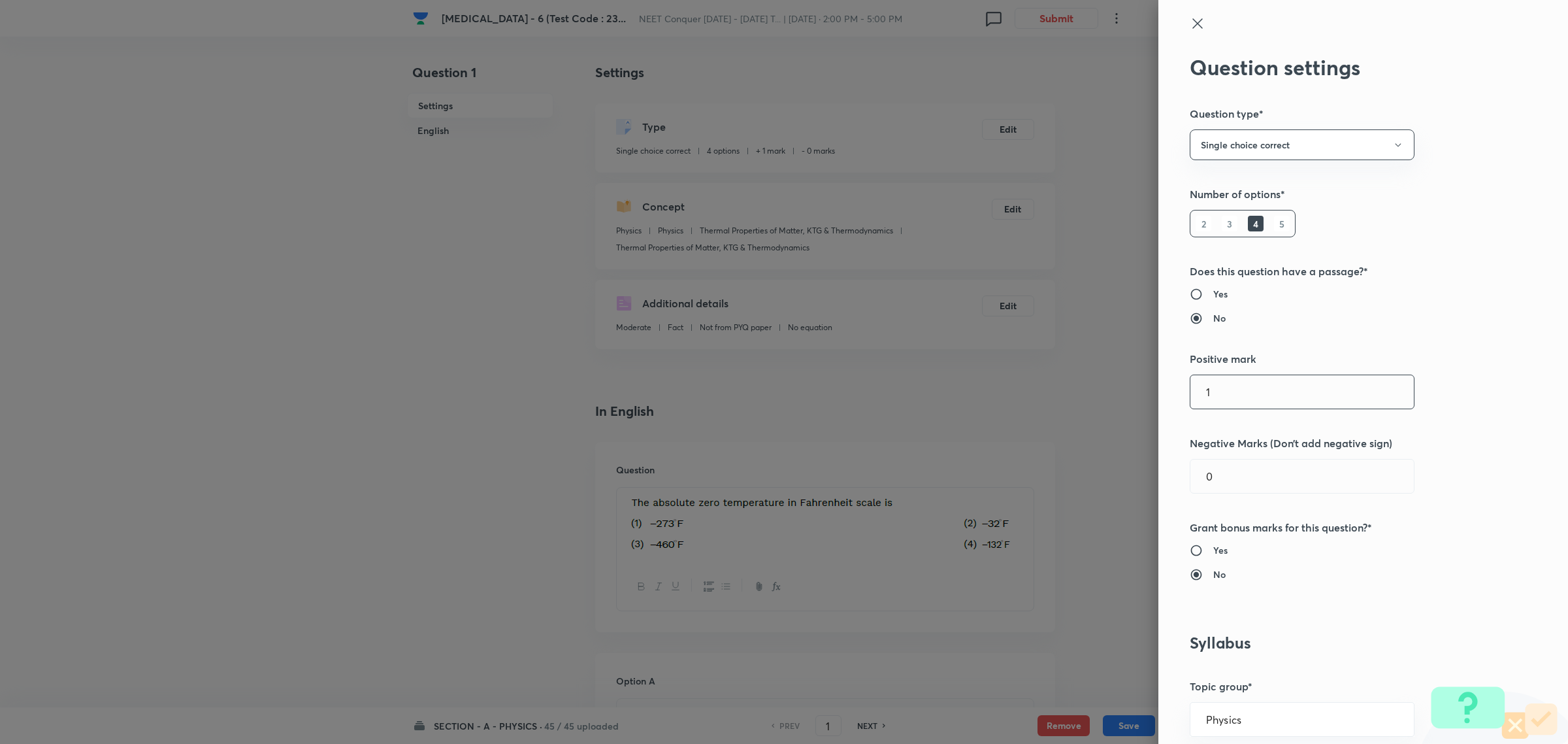
click at [1228, 396] on input "1" at bounding box center [1302, 392] width 223 height 33
type input "4"
click at [1233, 468] on input "0" at bounding box center [1302, 476] width 223 height 33
type input "1"
click at [1082, 453] on div at bounding box center [784, 372] width 1568 height 744
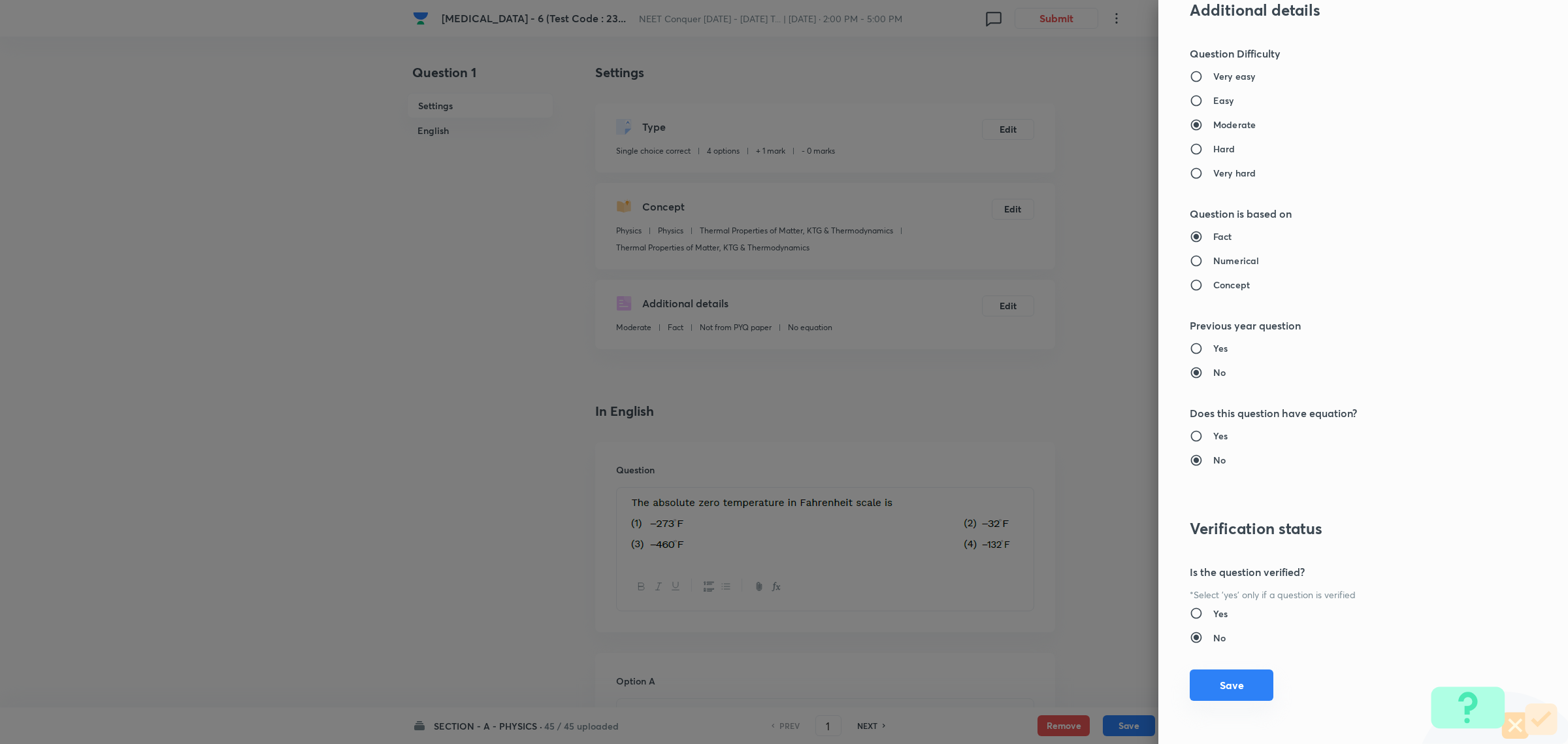
click at [1232, 685] on button "Save" at bounding box center [1232, 684] width 84 height 31
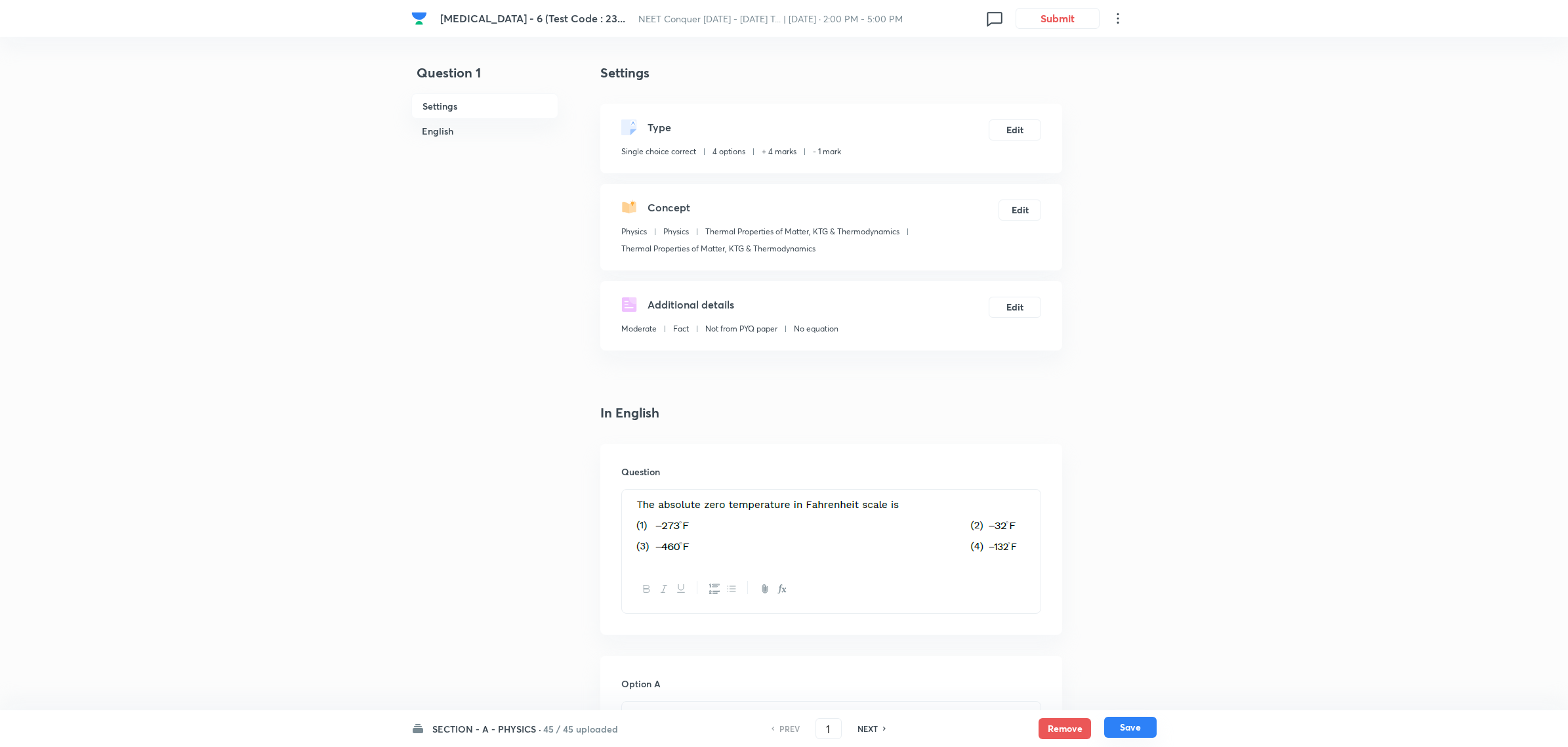
click at [1146, 726] on button "Save" at bounding box center [1130, 727] width 52 height 21
type input "2"
checkbox input "true"
checkbox input "false"
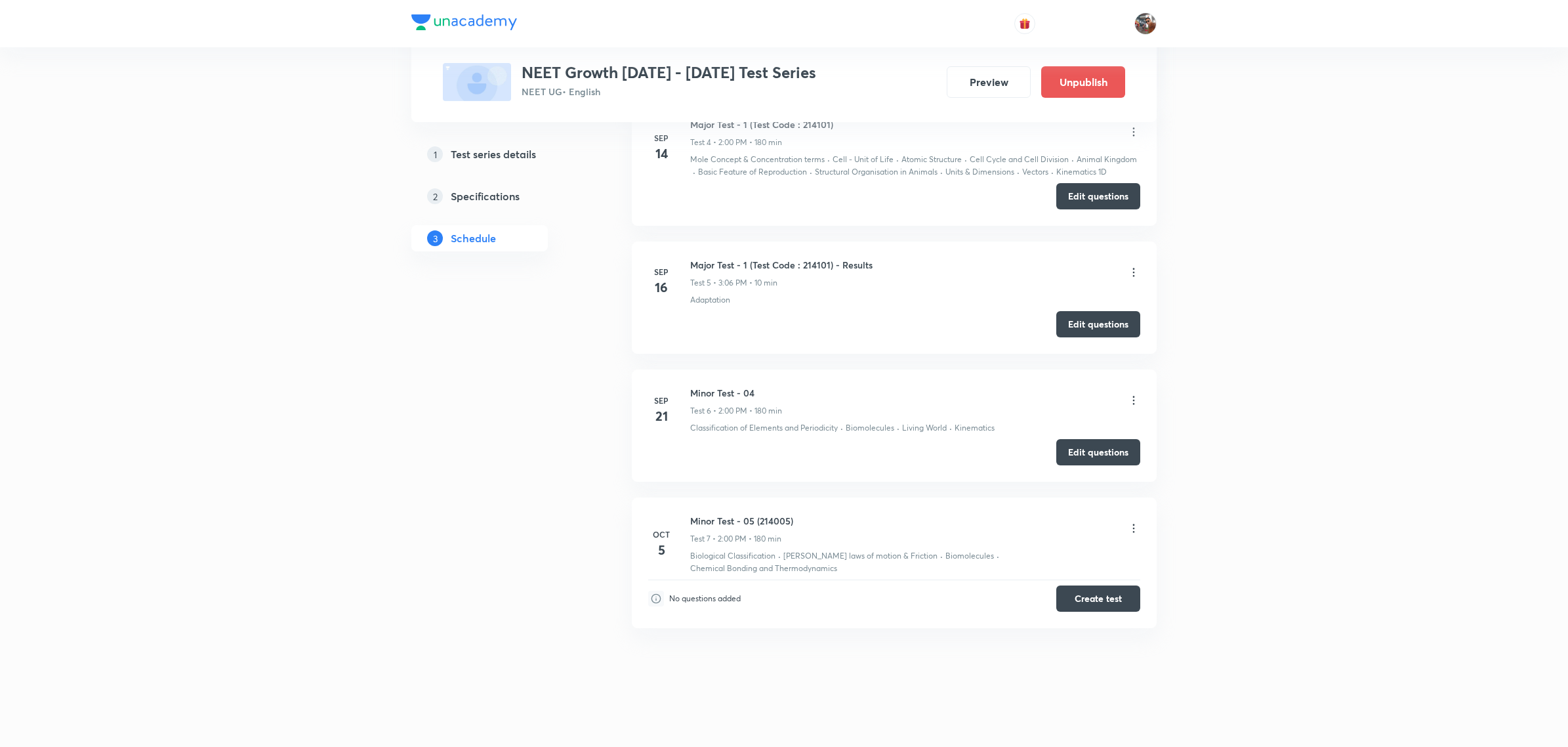
scroll to position [1403, 0]
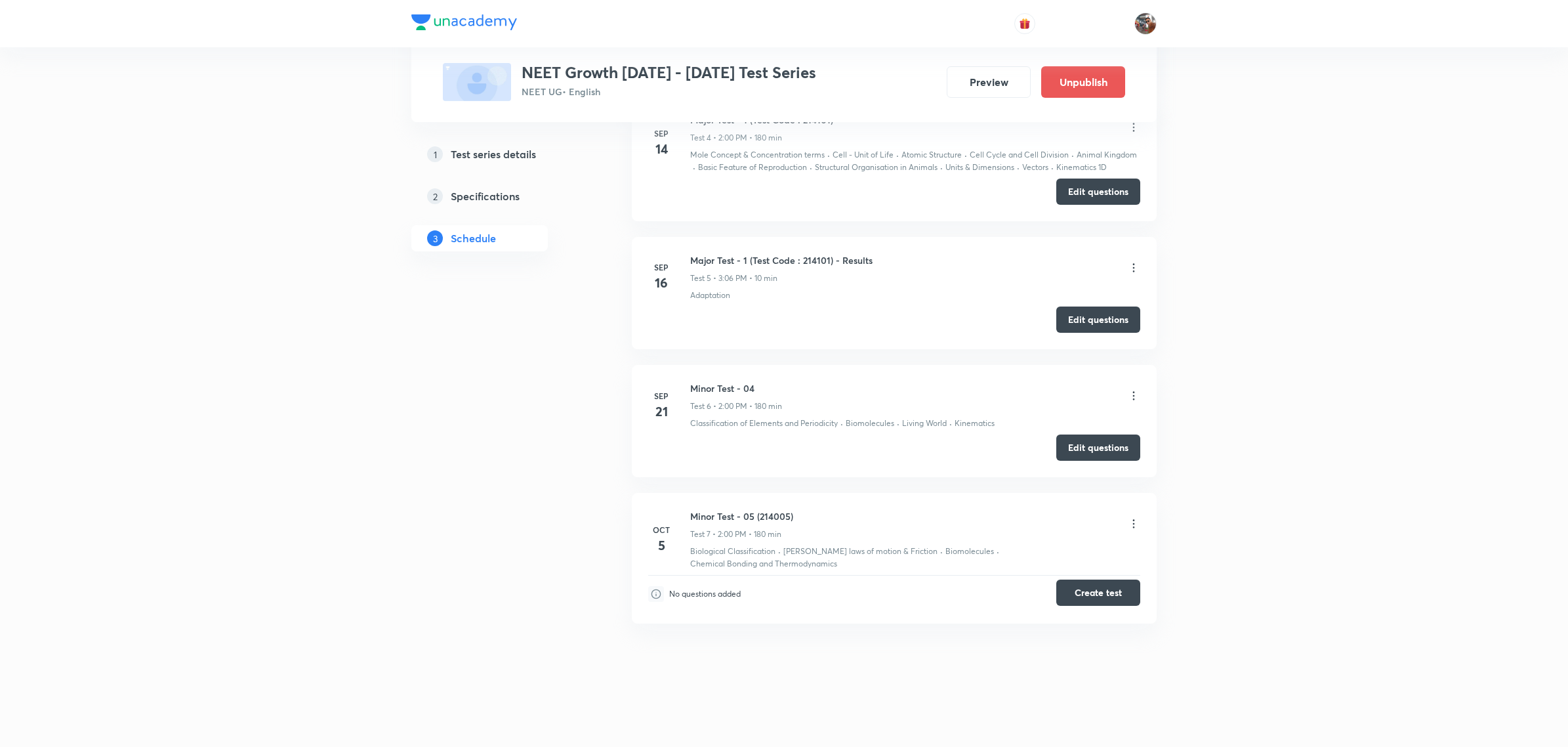
click at [1119, 590] on button "Create test" at bounding box center [1098, 592] width 84 height 26
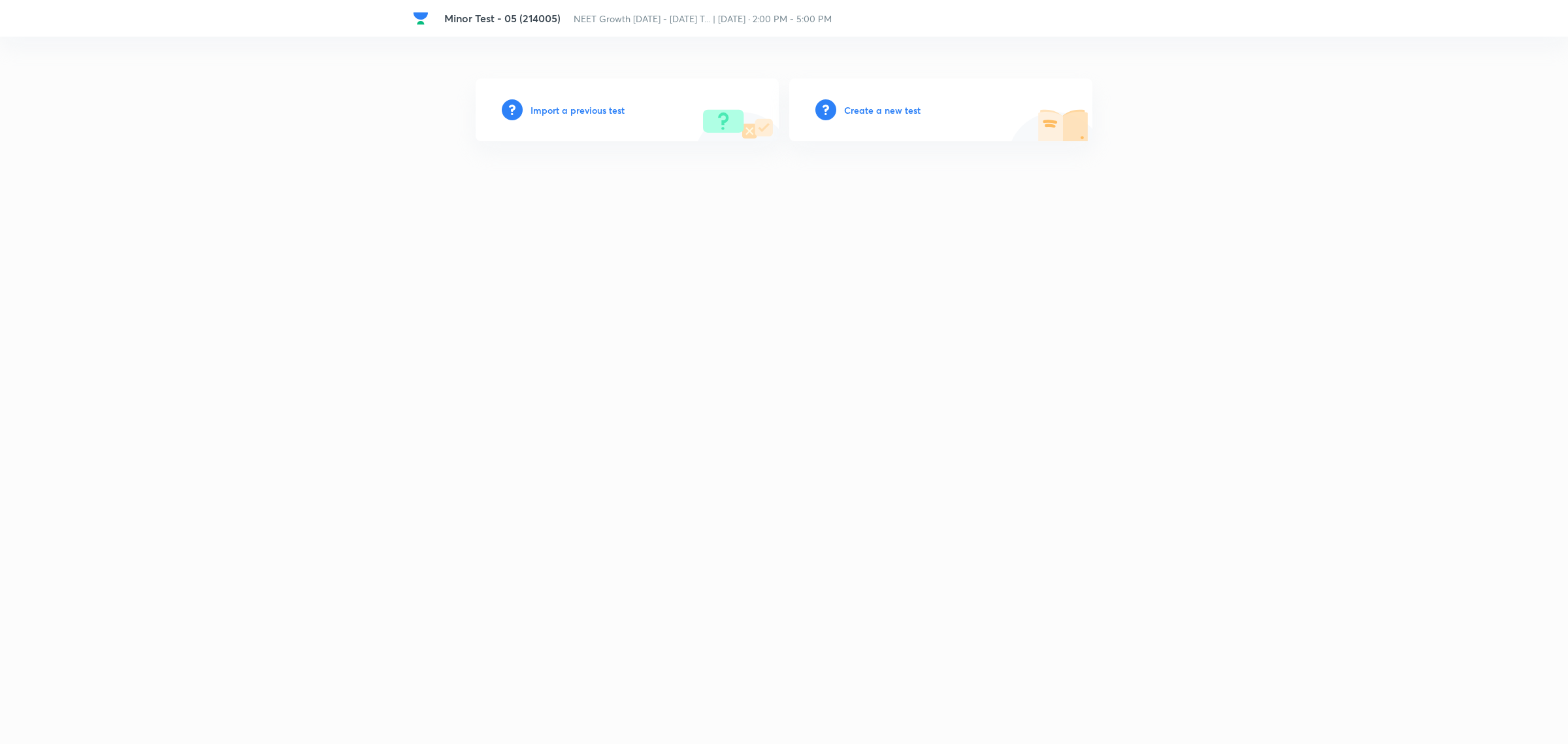
click at [589, 105] on h6 "Import a previous test" at bounding box center [577, 110] width 94 height 14
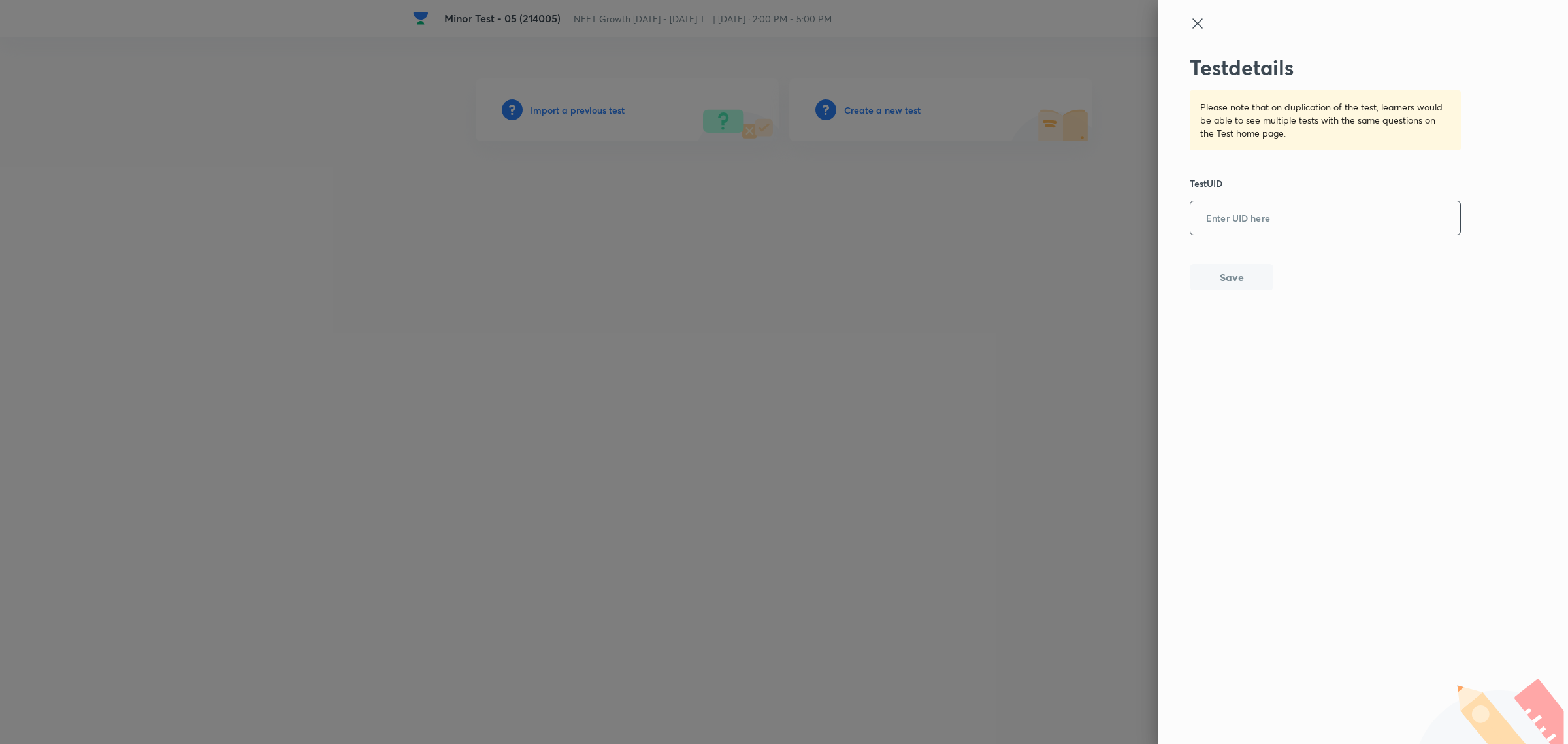
click at [1301, 219] on input "text" at bounding box center [1325, 219] width 270 height 32
paste input "RVVX5DWHHJ"
type input "RVVX5DWHHJ"
click at [1243, 273] on button "Save" at bounding box center [1232, 276] width 84 height 26
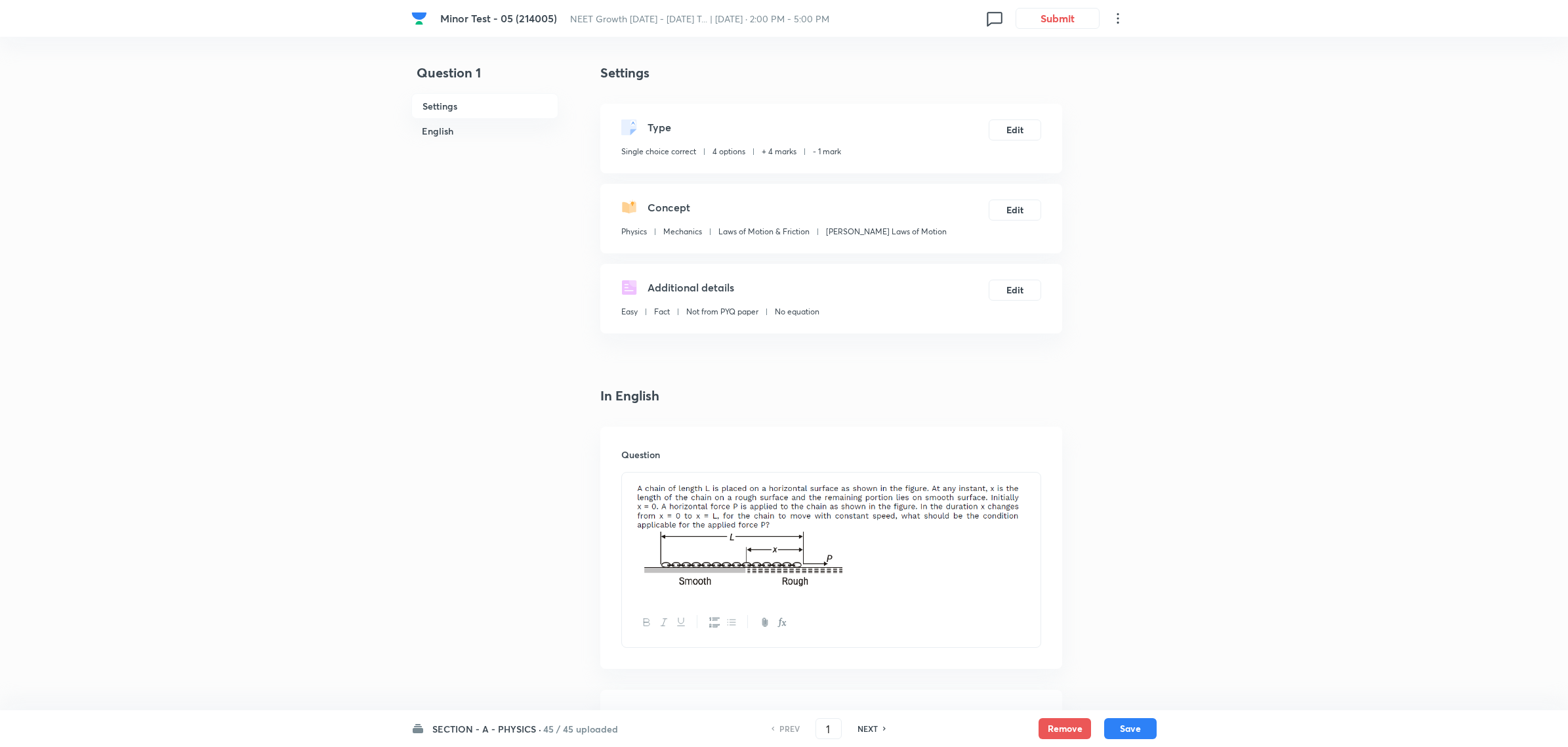
click at [539, 727] on h6 "SECTION - A - PHYSICS ·" at bounding box center [487, 729] width 109 height 14
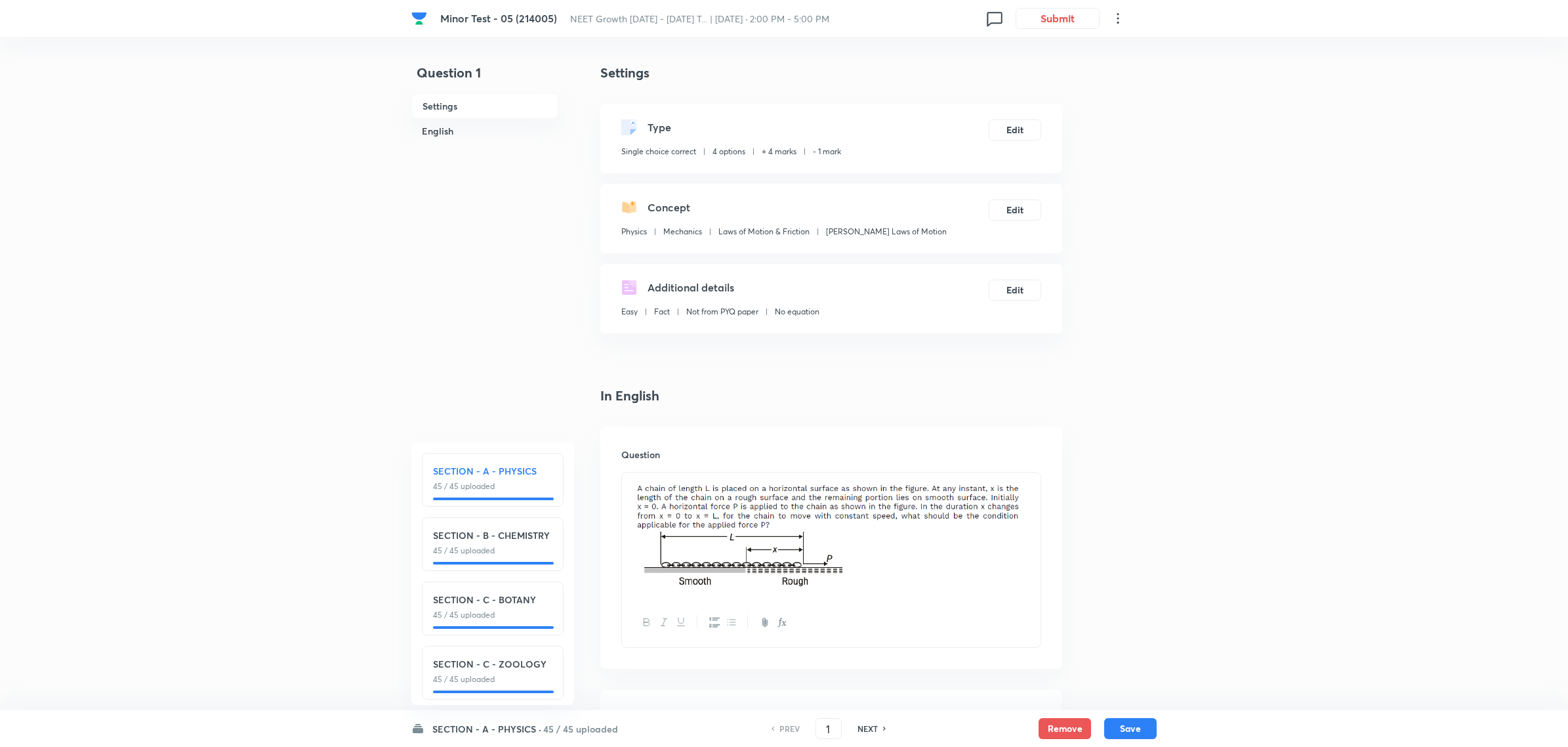
click at [524, 554] on p "45 / 45 uploaded" at bounding box center [493, 551] width 120 height 12
type input "46"
checkbox input "false"
checkbox input "true"
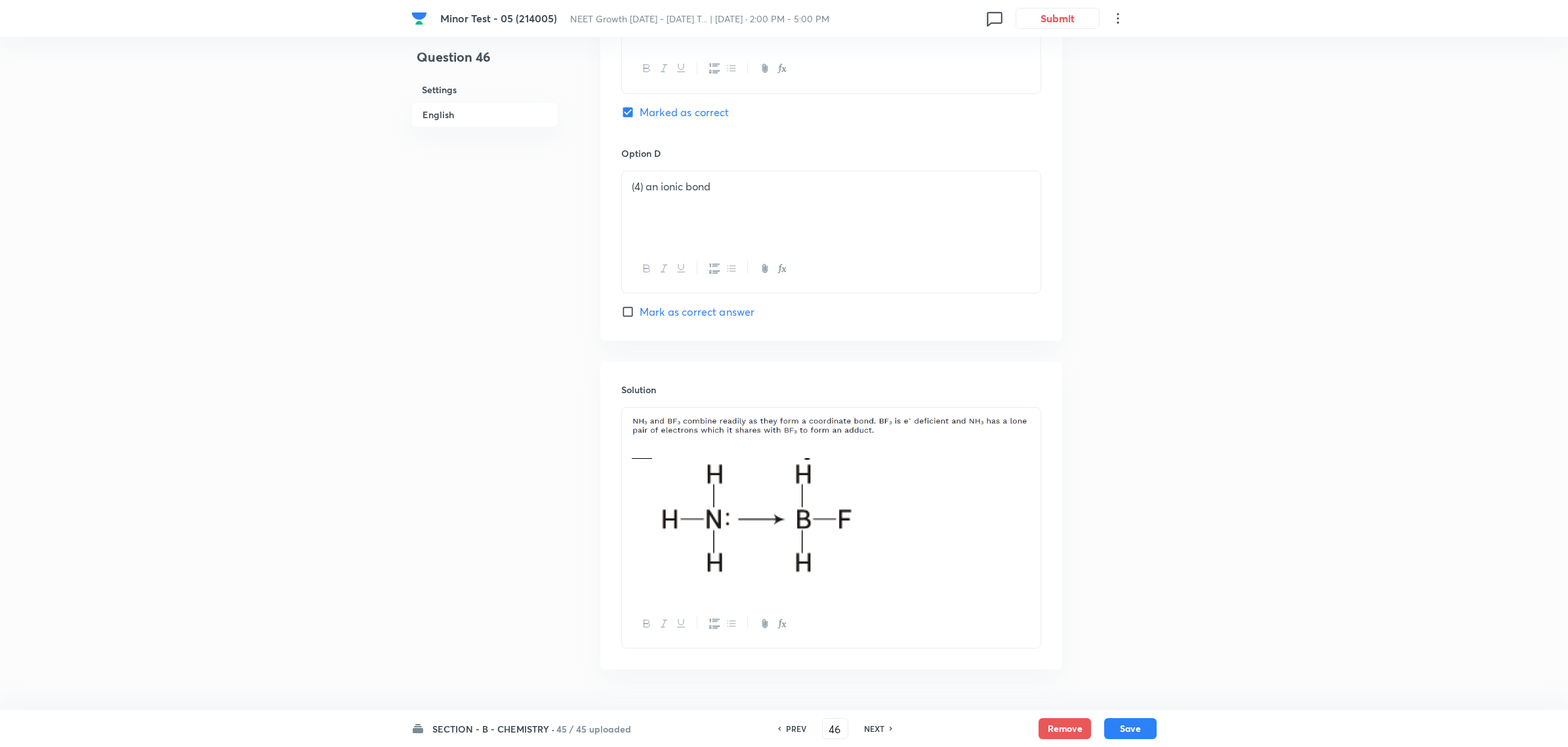
scroll to position [1155, 0]
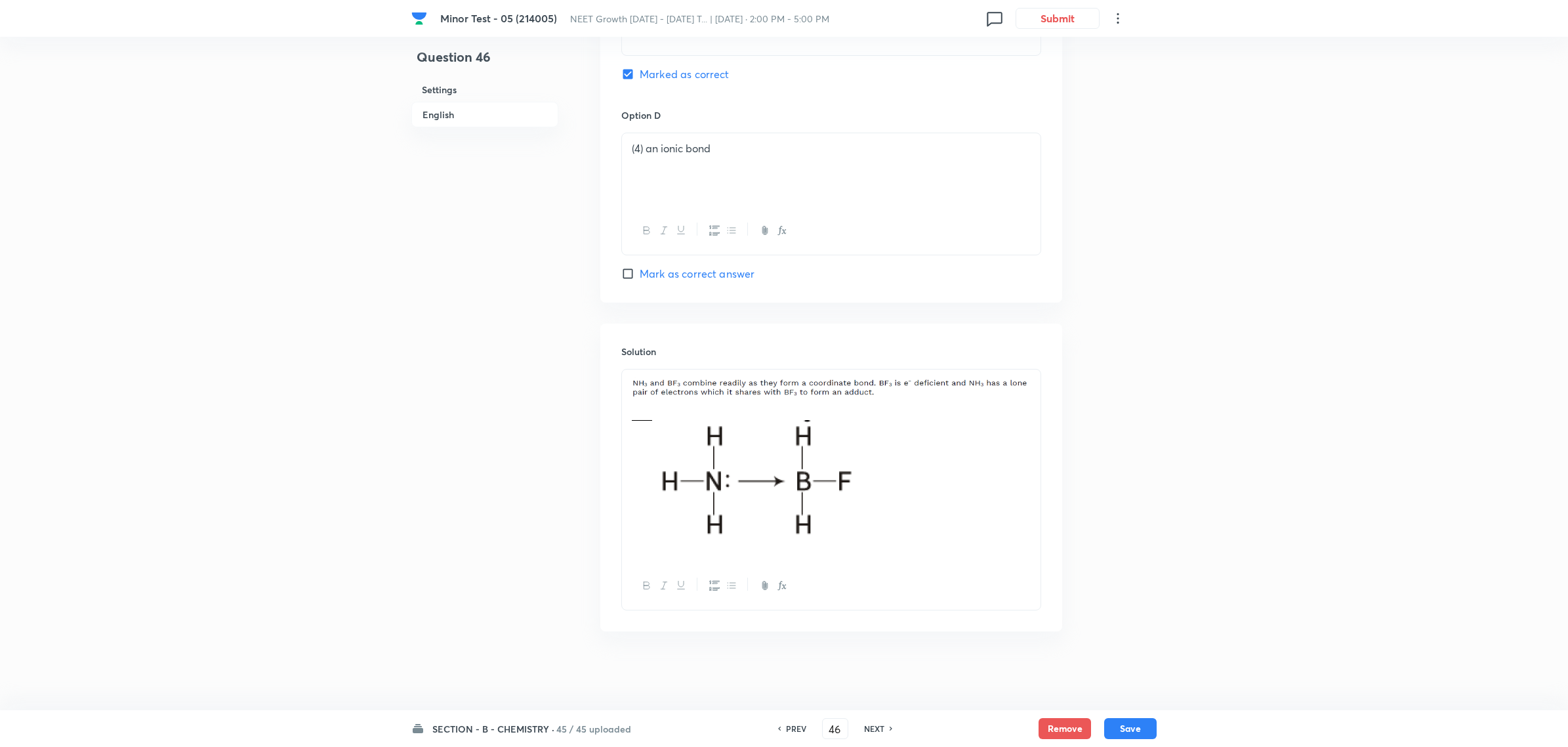
click at [522, 728] on h6 "SECTION - B - CHEMISTRY ·" at bounding box center [494, 729] width 122 height 14
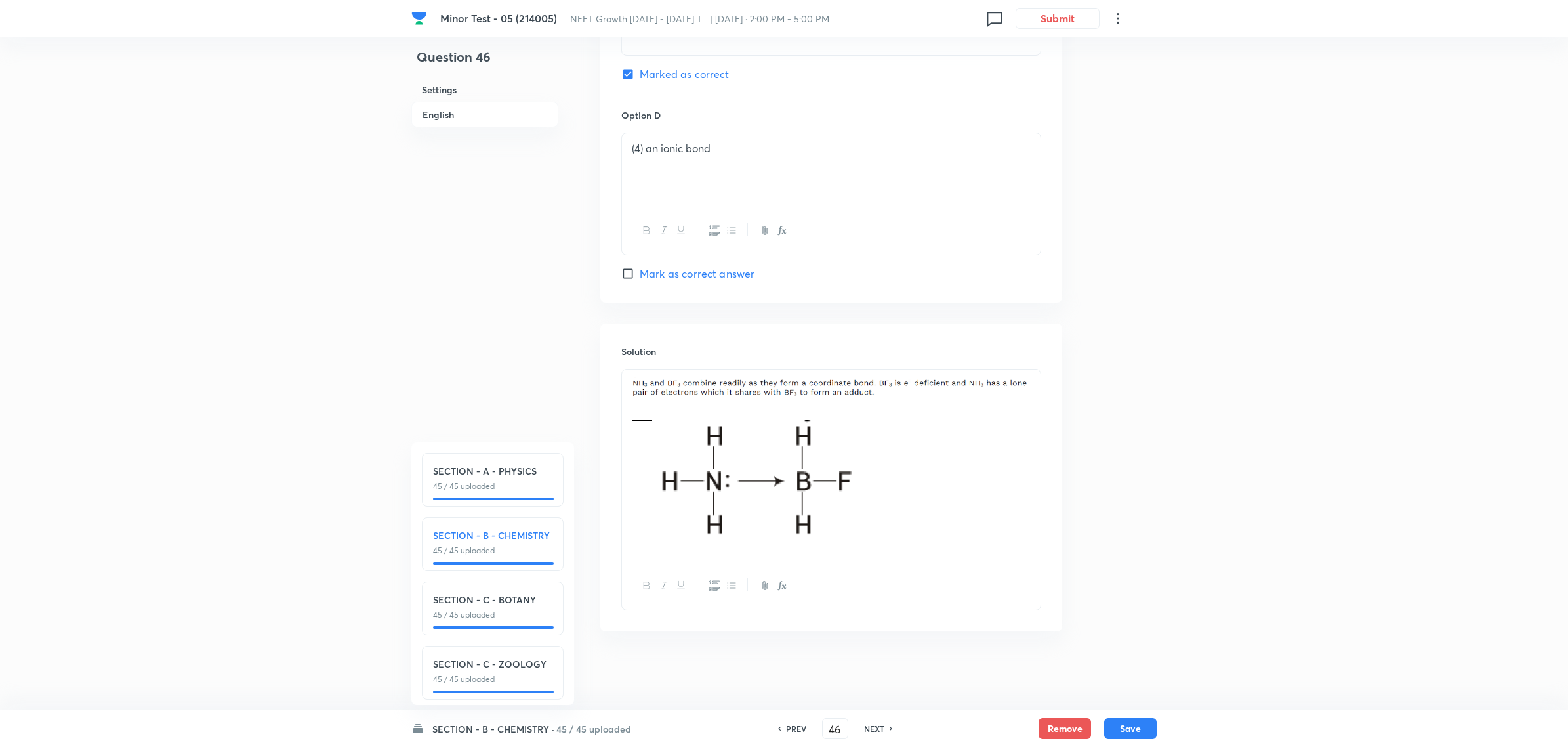
click at [506, 611] on p "45 / 45 uploaded" at bounding box center [493, 615] width 120 height 12
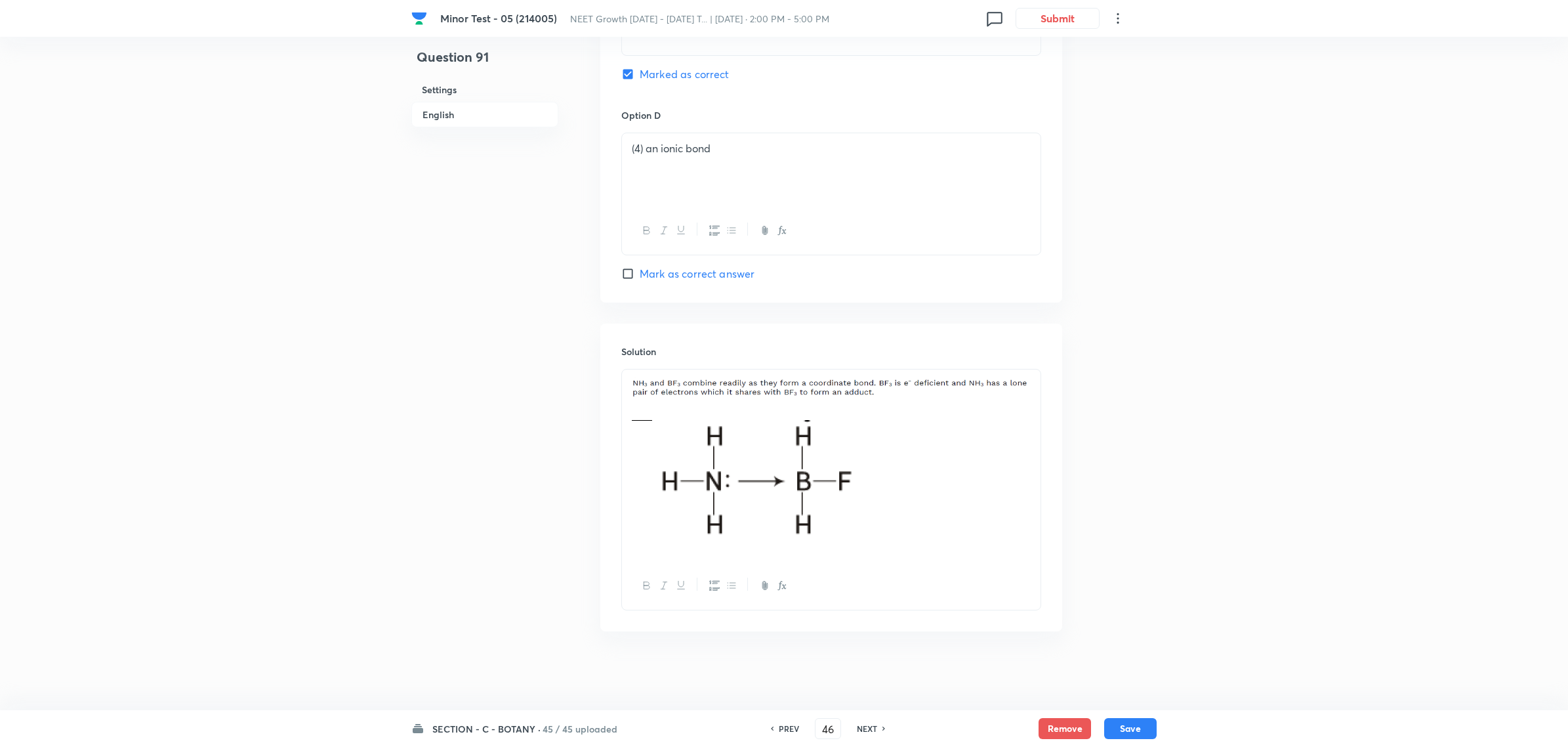
type input "91"
checkbox input "true"
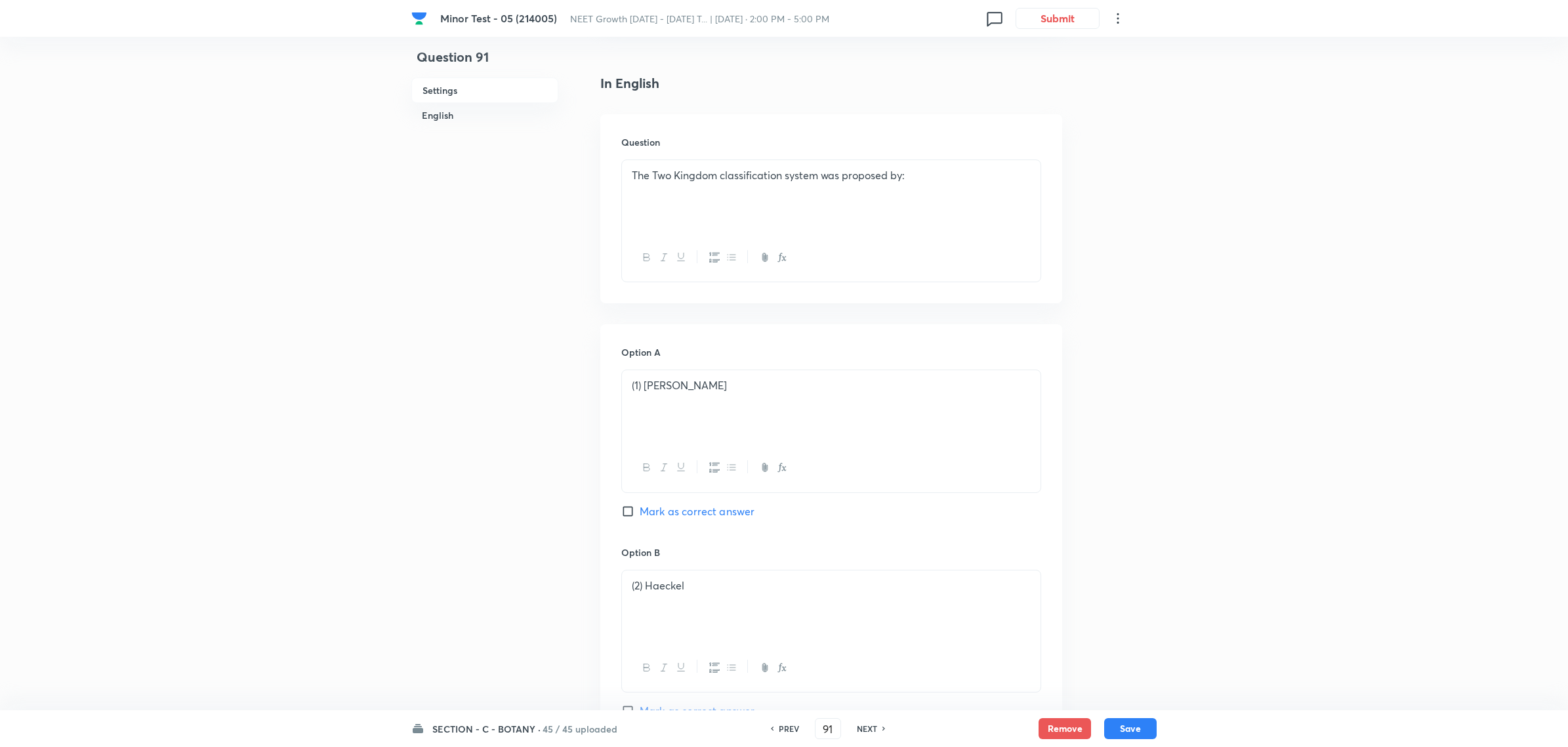
scroll to position [0, 0]
